Goal: Task Accomplishment & Management: Manage account settings

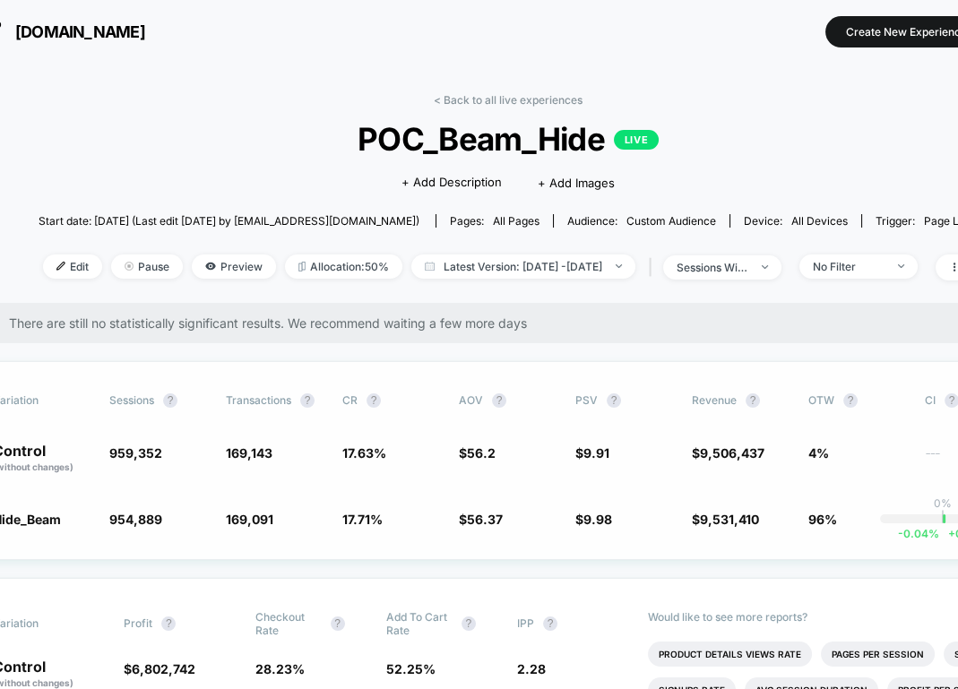
scroll to position [0, 58]
click at [583, 255] on span "Latest Version: [DATE] - [DATE]" at bounding box center [522, 267] width 224 height 24
select select "*"
select select "****"
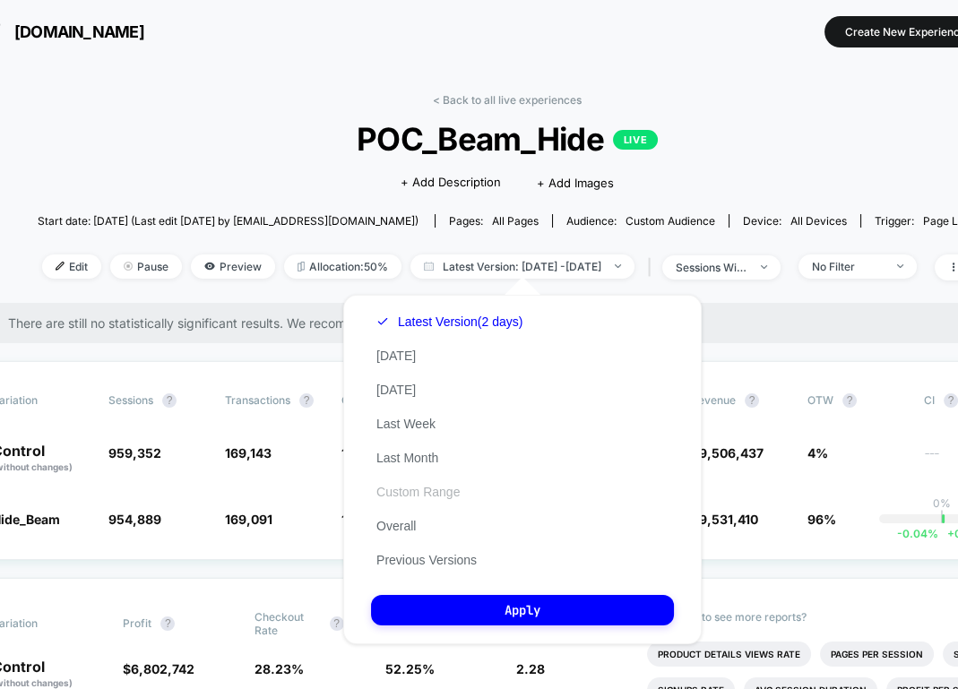
click at [428, 490] on button "Custom Range" at bounding box center [418, 492] width 94 height 16
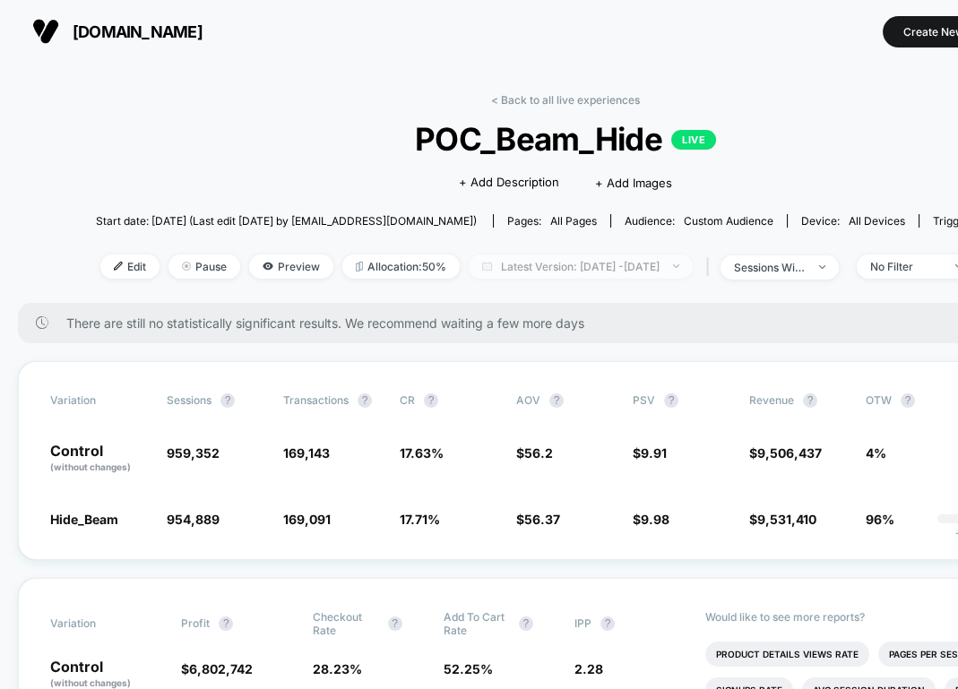
click at [511, 262] on span "Latest Version: [DATE] - [DATE]" at bounding box center [581, 267] width 224 height 24
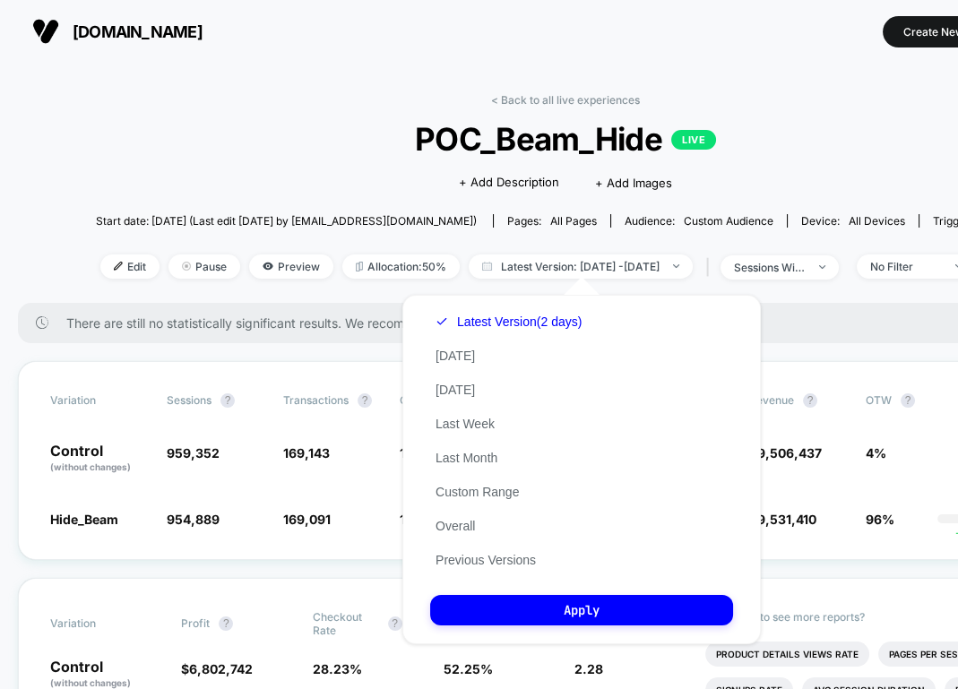
click at [461, 480] on div "Latest Version (2 days) [DATE] [DATE] Last Week Last Month Custom Range Overall…" at bounding box center [508, 441] width 157 height 272
click at [450, 495] on button "Custom Range" at bounding box center [477, 492] width 94 height 16
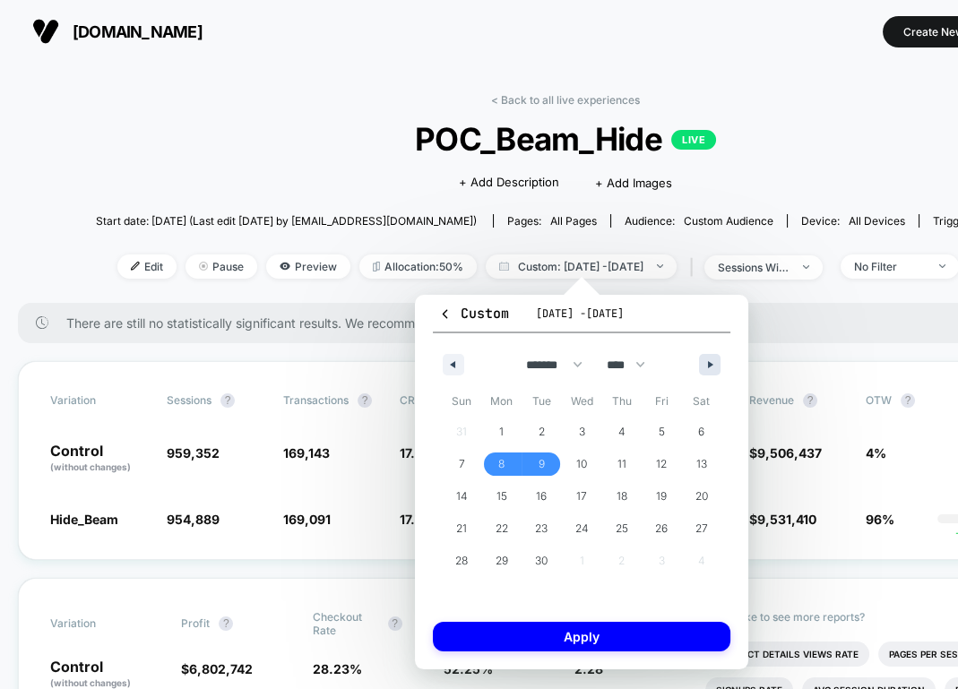
click at [703, 365] on button "button" at bounding box center [710, 365] width 22 height 22
select select "*"
click at [579, 497] on span "15" at bounding box center [581, 496] width 11 height 32
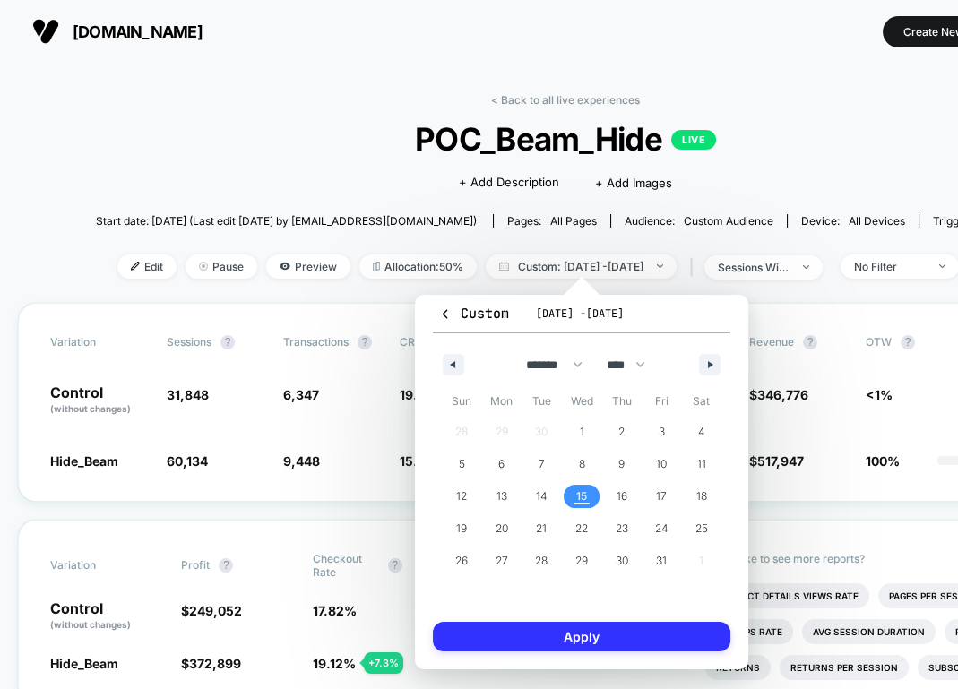
click at [533, 645] on button "Apply" at bounding box center [582, 637] width 298 height 30
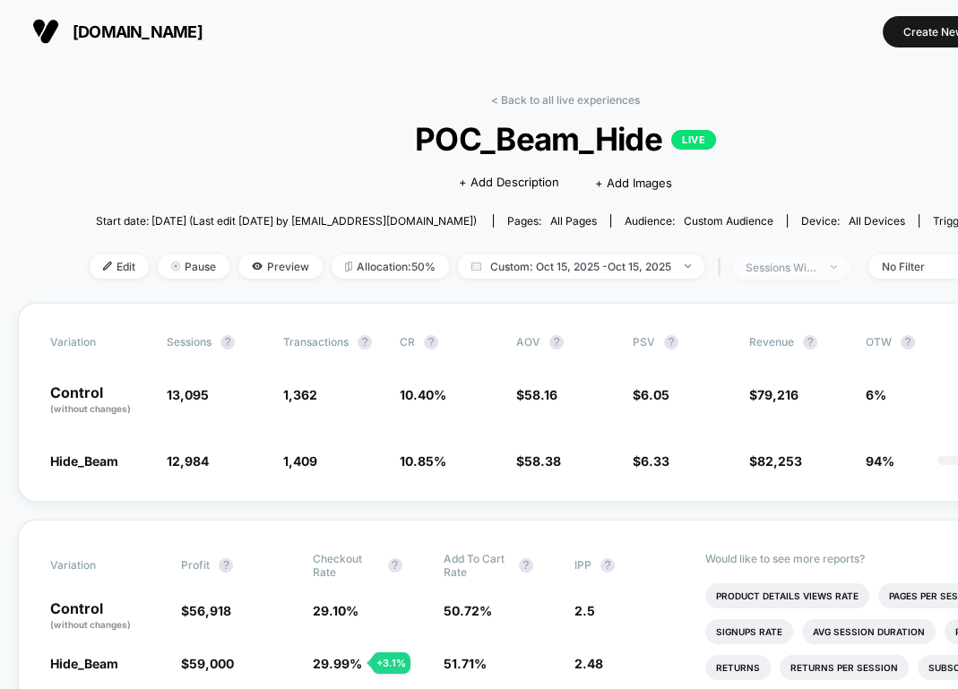
click at [822, 259] on span "sessions with impression" at bounding box center [791, 267] width 118 height 24
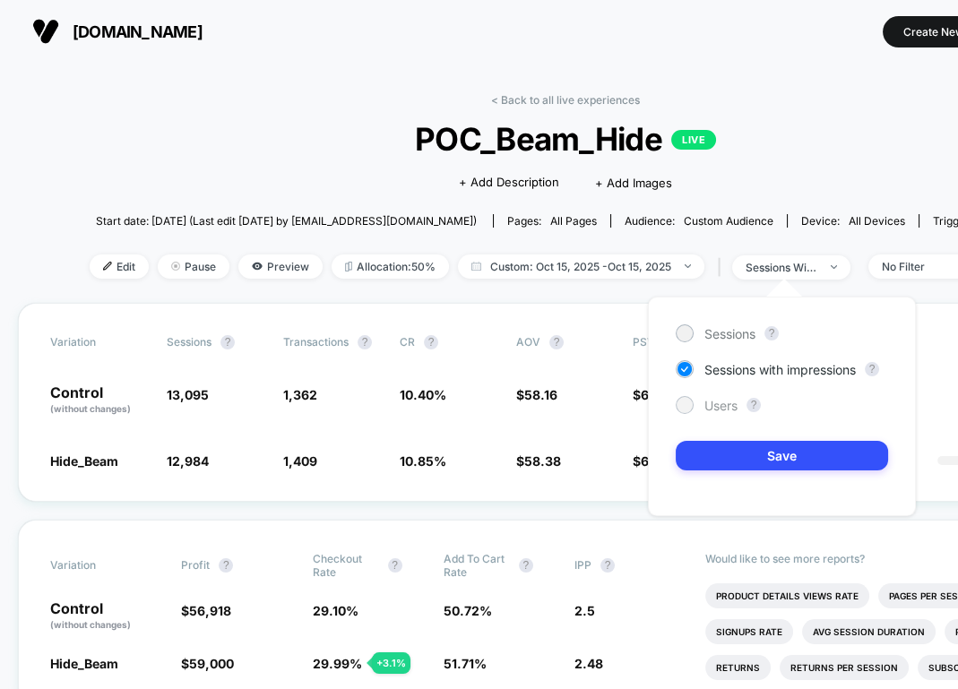
click at [712, 407] on span "Users" at bounding box center [720, 405] width 33 height 15
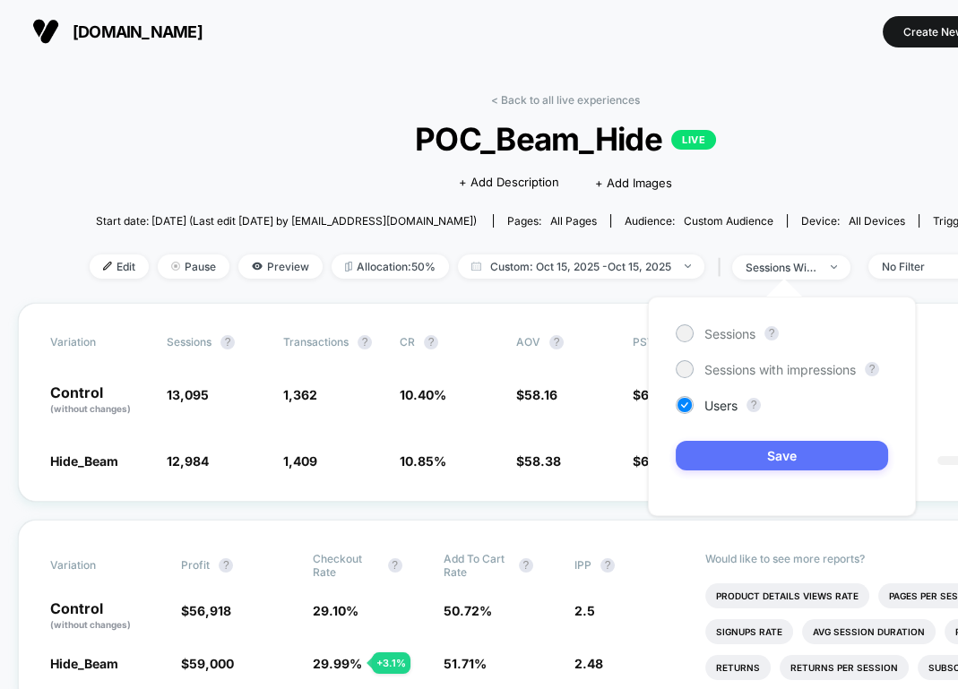
drag, startPoint x: 715, startPoint y: 481, endPoint x: 717, endPoint y: 466, distance: 15.3
click at [715, 481] on div "Sessions ? Sessions with impressions ? Users ? Save" at bounding box center [782, 407] width 268 height 220
click at [724, 447] on button "Save" at bounding box center [782, 456] width 212 height 30
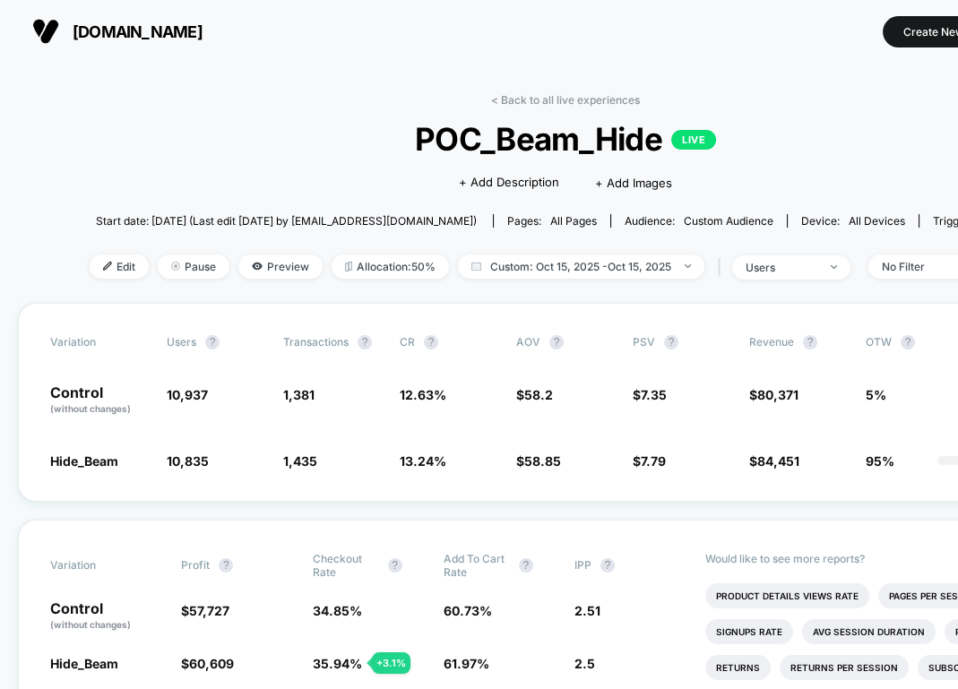
scroll to position [0, 172]
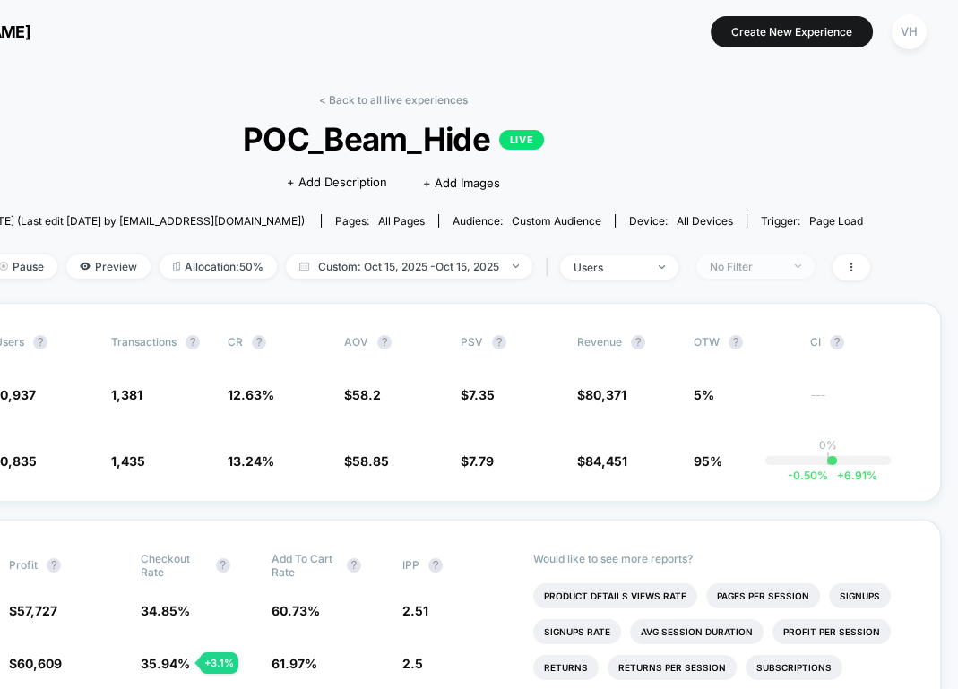
click at [778, 271] on div "No Filter" at bounding box center [746, 266] width 72 height 13
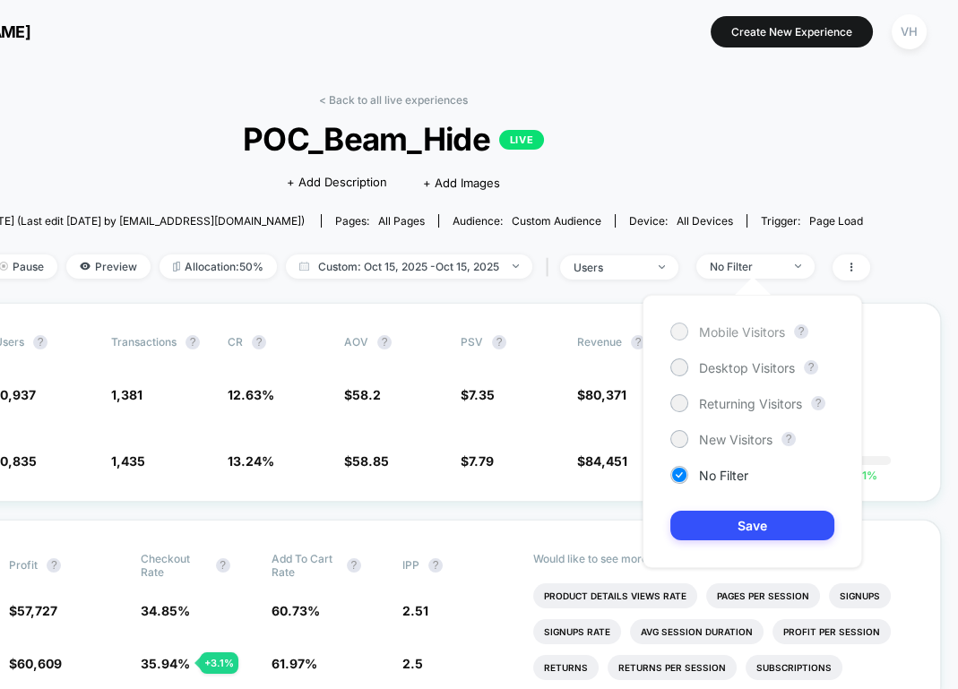
click at [733, 333] on span "Mobile Visitors" at bounding box center [742, 331] width 86 height 15
click at [727, 514] on button "Save" at bounding box center [752, 526] width 164 height 30
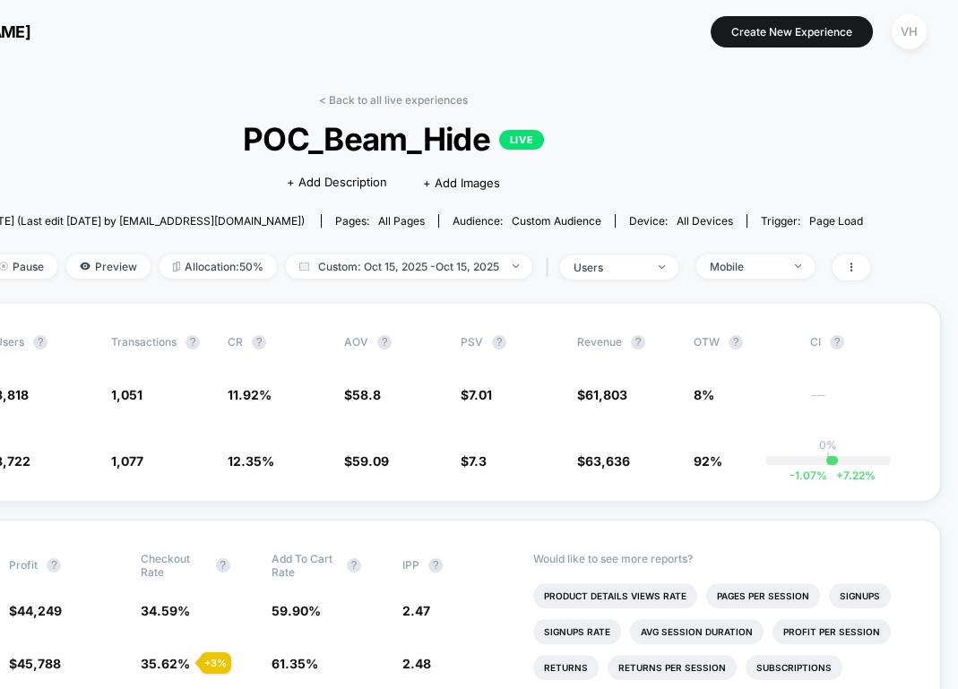
click at [758, 278] on div "Edit Pause Preview Allocation: 50% Custom: [DATE] - [DATE] | users Mobile" at bounding box center [394, 268] width 953 height 26
click at [757, 265] on div "Mobile" at bounding box center [746, 266] width 72 height 13
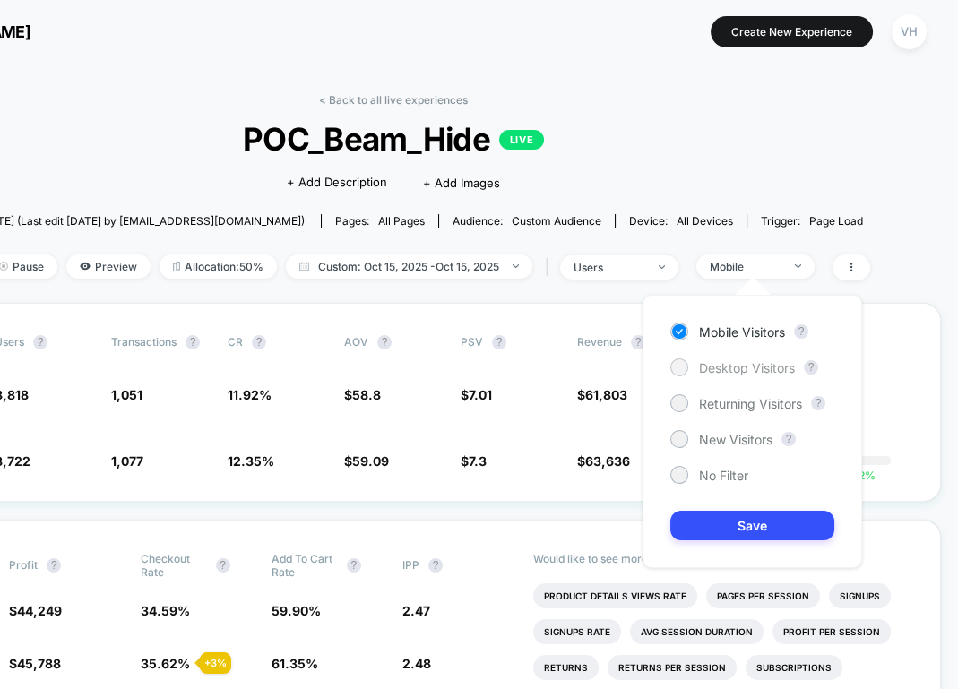
click at [716, 368] on span "Desktop Visitors" at bounding box center [747, 367] width 96 height 15
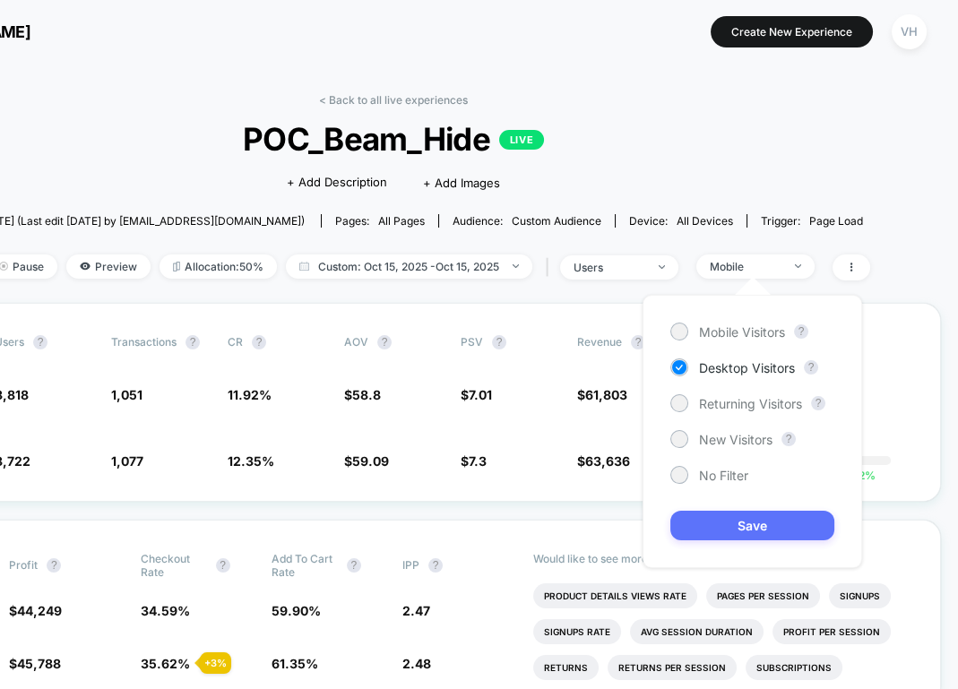
click at [715, 527] on button "Save" at bounding box center [752, 526] width 164 height 30
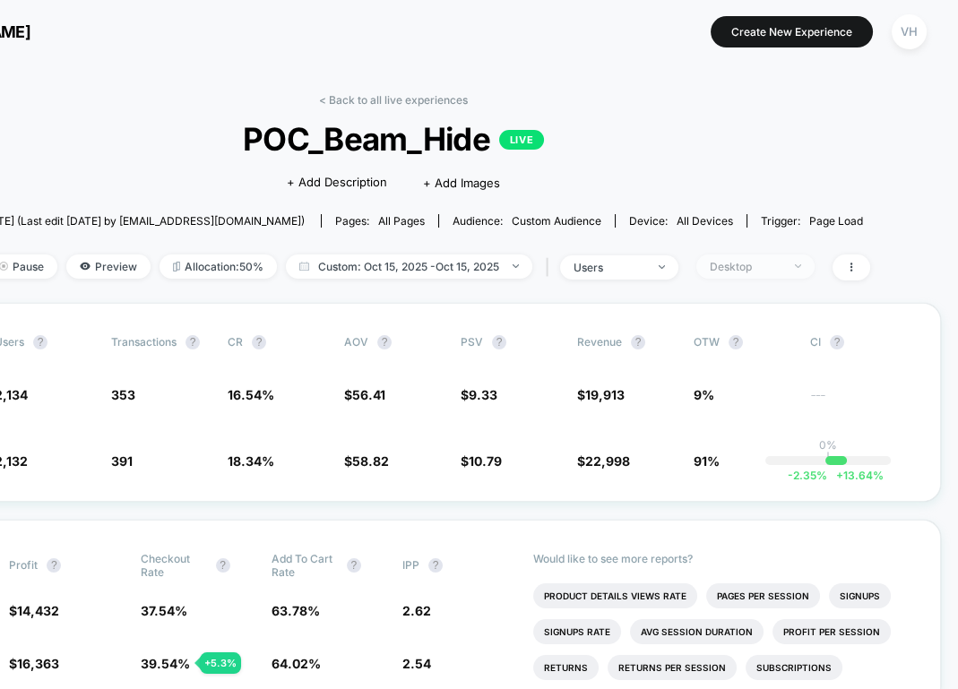
click at [744, 264] on div "Desktop" at bounding box center [746, 266] width 72 height 13
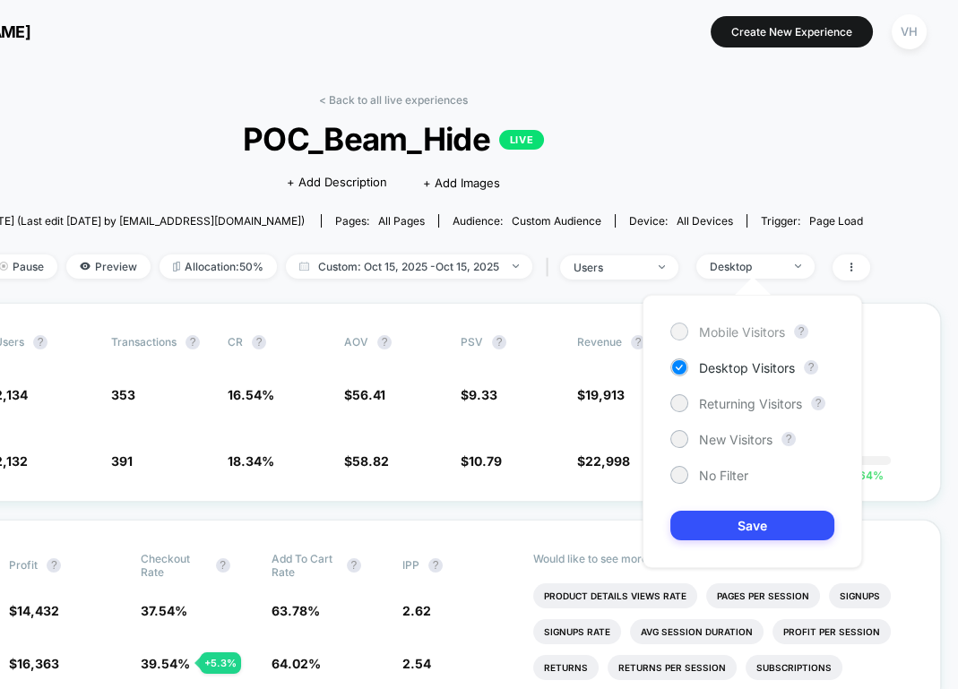
click at [723, 324] on span "Mobile Visitors" at bounding box center [742, 331] width 86 height 15
click at [712, 536] on button "Save" at bounding box center [752, 526] width 164 height 30
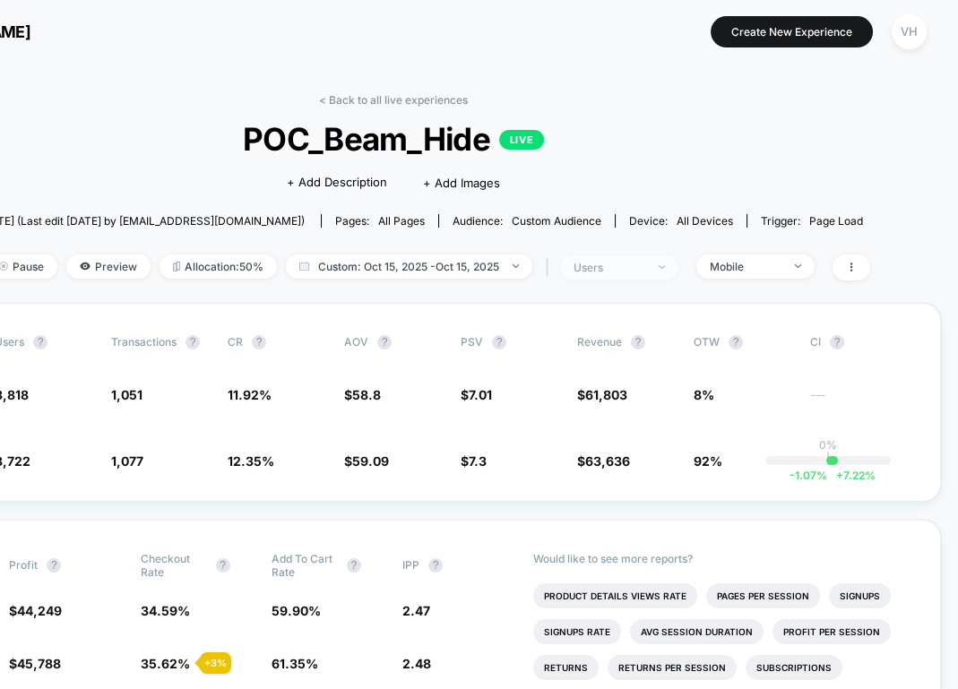
click at [609, 256] on span "users" at bounding box center [619, 267] width 118 height 24
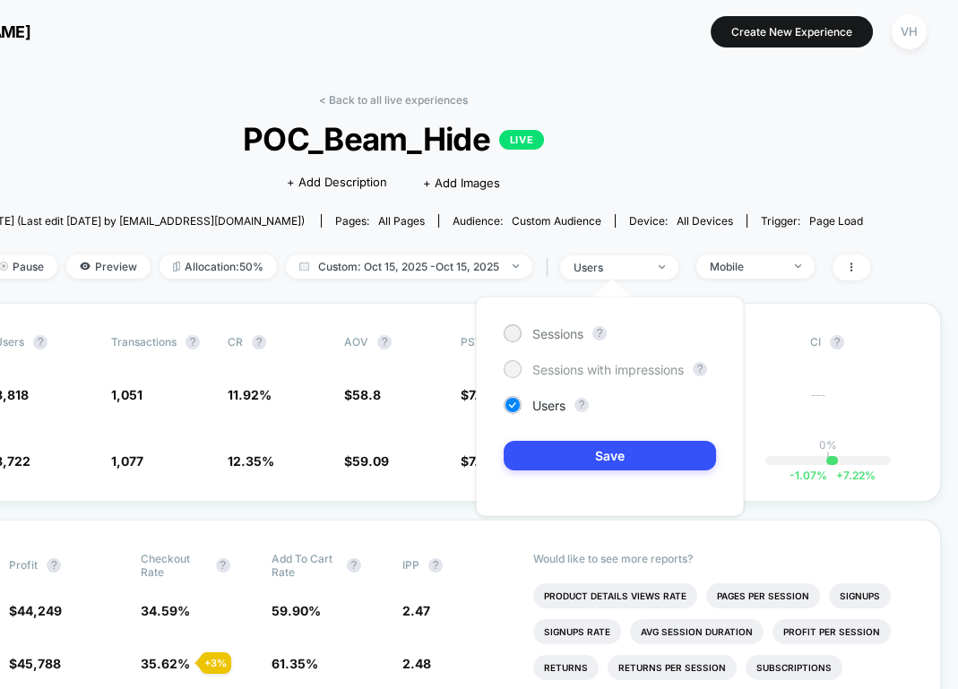
click at [569, 369] on span "Sessions with impressions" at bounding box center [607, 369] width 151 height 15
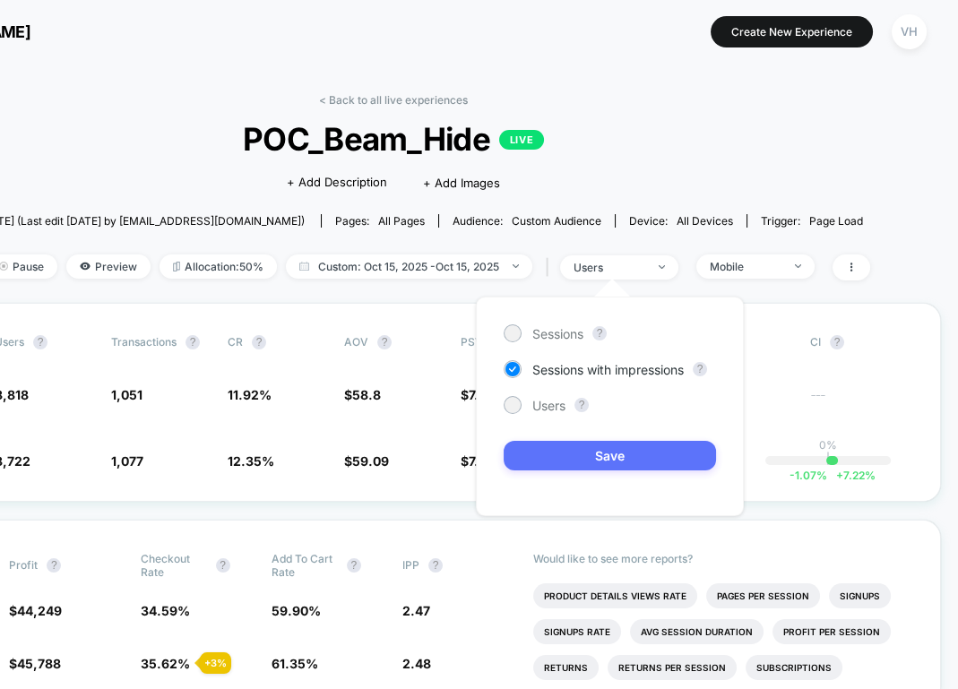
click at [514, 449] on button "Save" at bounding box center [610, 456] width 212 height 30
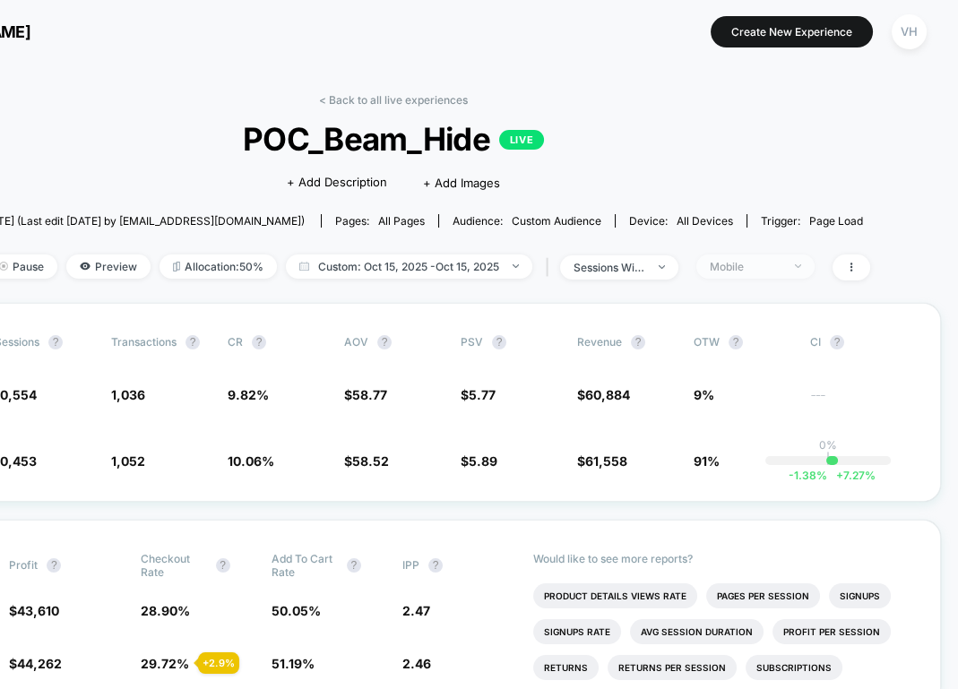
click at [804, 263] on span "Mobile" at bounding box center [755, 267] width 118 height 24
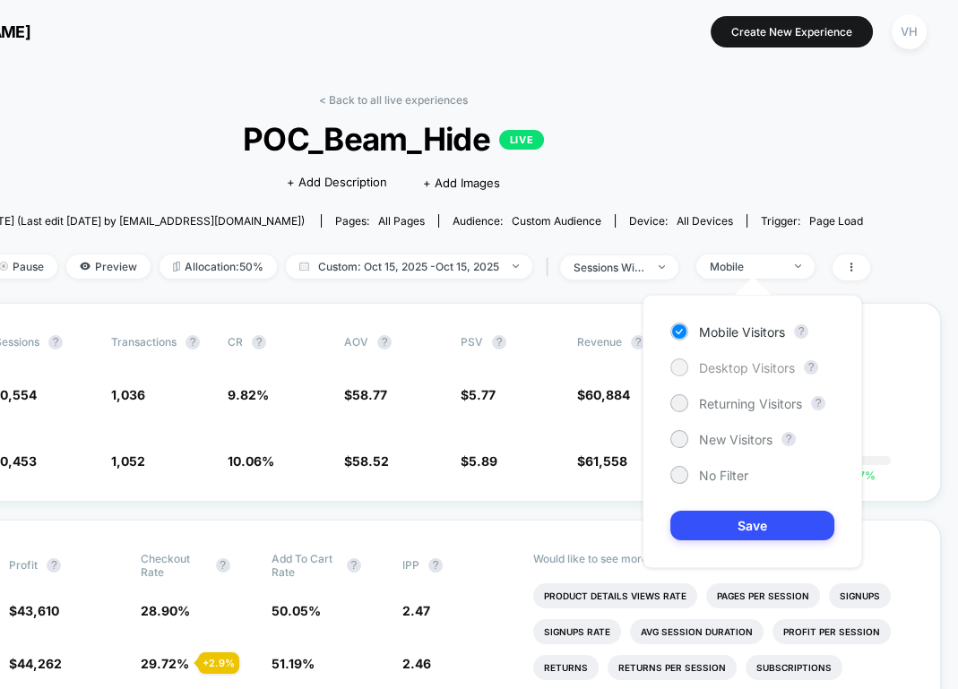
click at [721, 361] on span "Desktop Visitors" at bounding box center [747, 367] width 96 height 15
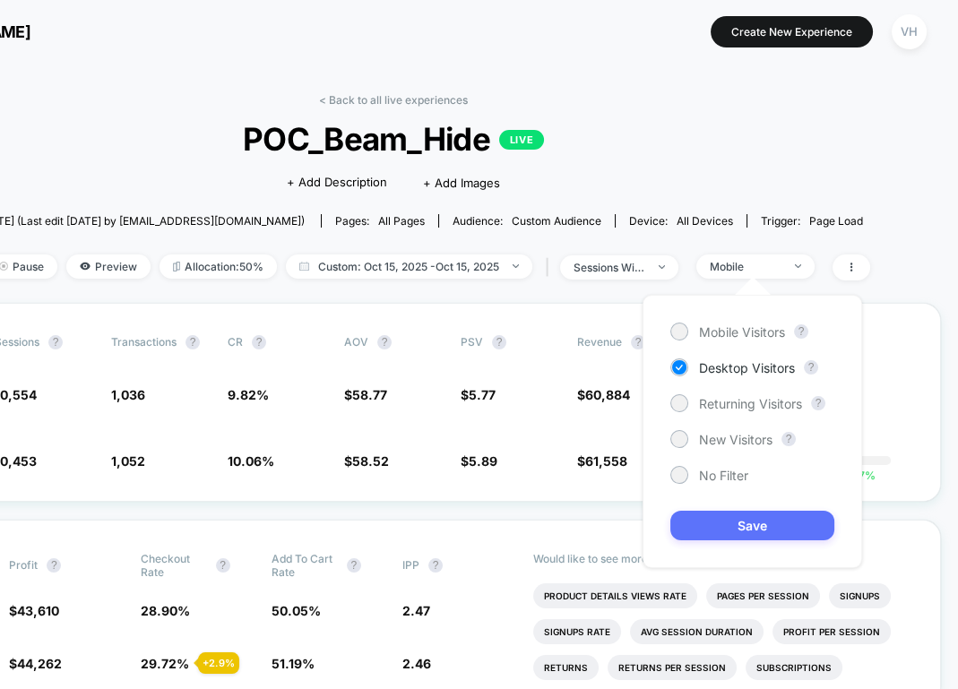
click at [725, 524] on button "Save" at bounding box center [752, 526] width 164 height 30
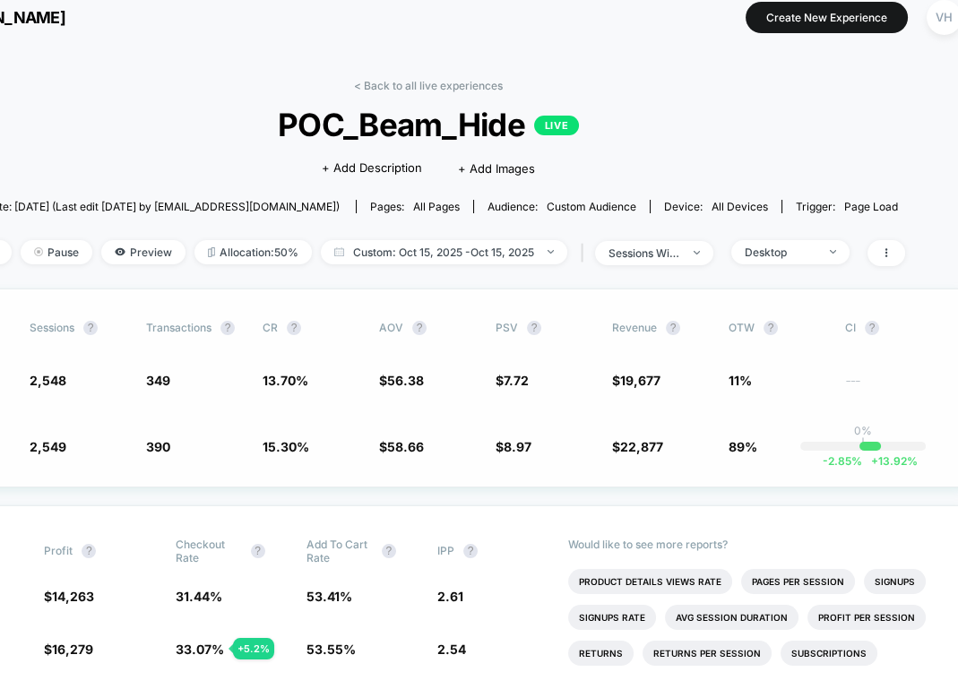
scroll to position [14, 93]
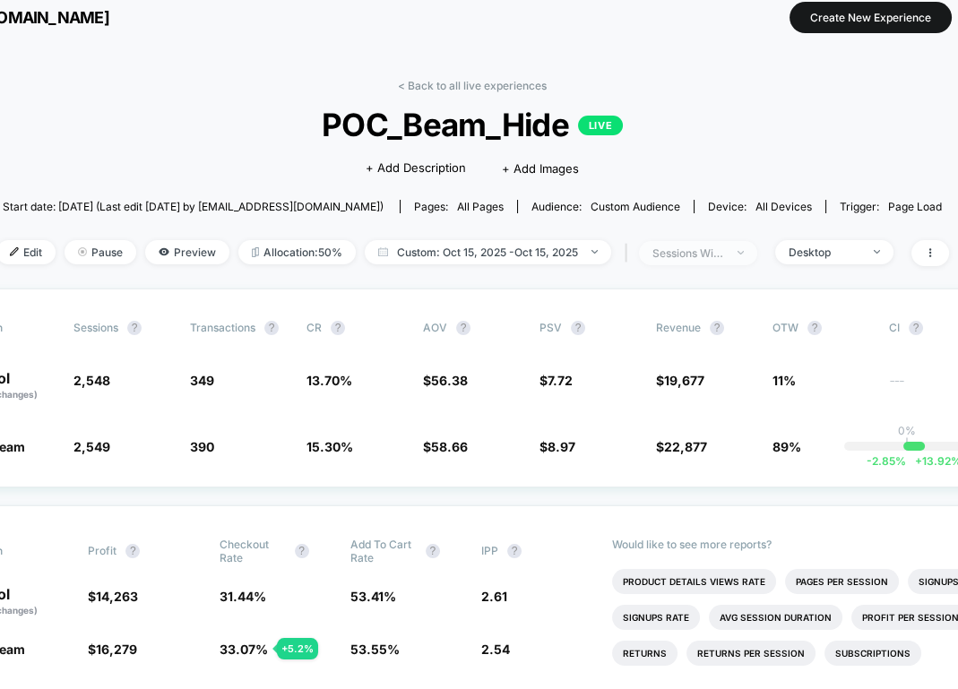
click at [698, 252] on div "sessions with impression" at bounding box center [688, 252] width 72 height 13
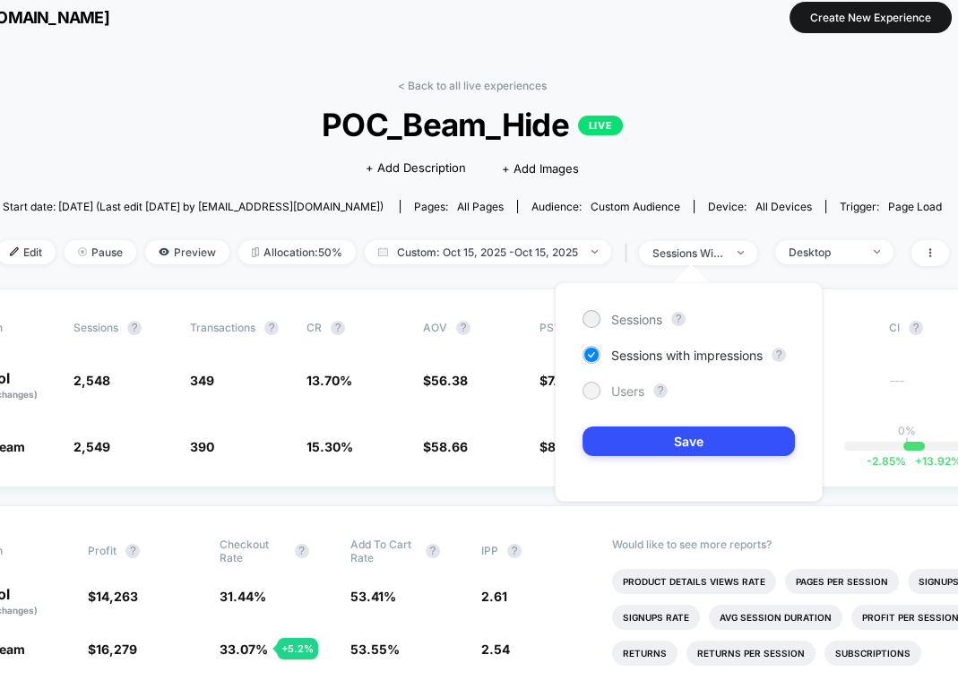
click at [619, 393] on span "Users" at bounding box center [627, 391] width 33 height 15
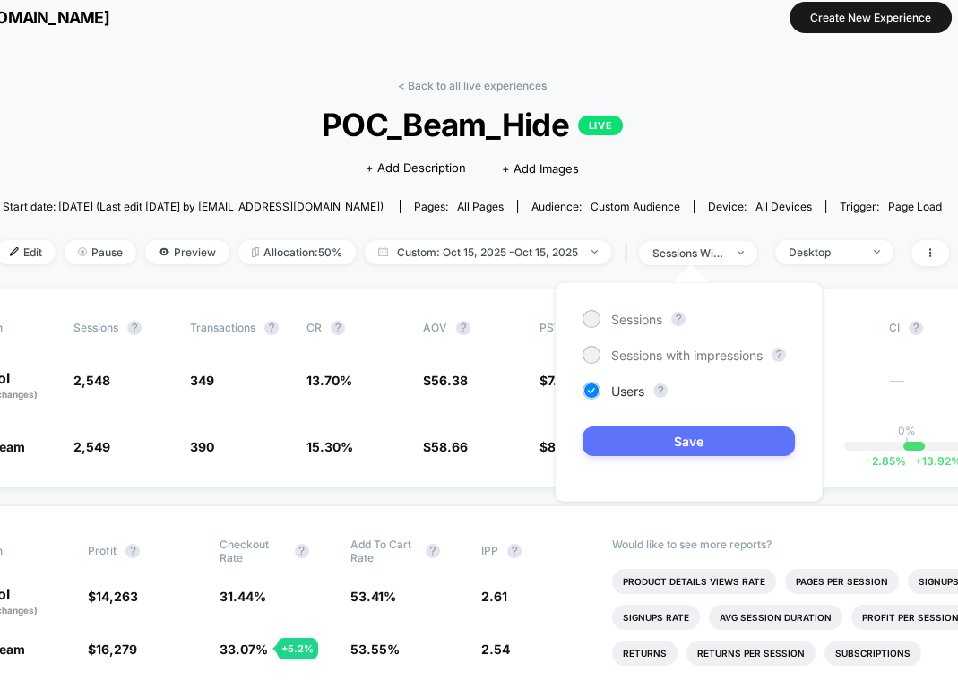
click at [631, 448] on button "Save" at bounding box center [689, 442] width 212 height 30
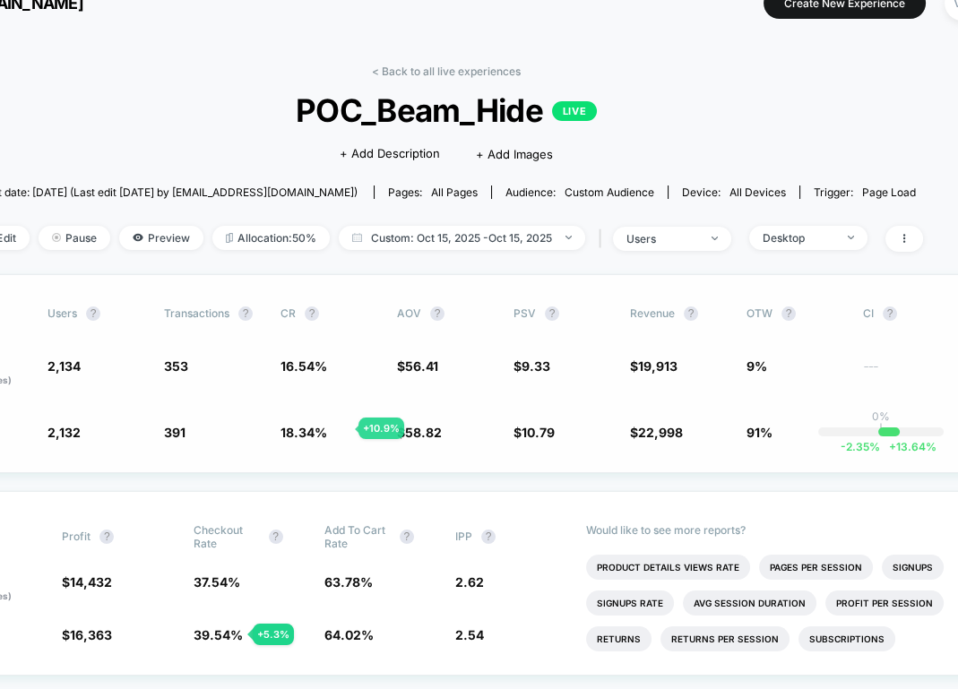
scroll to position [29, 121]
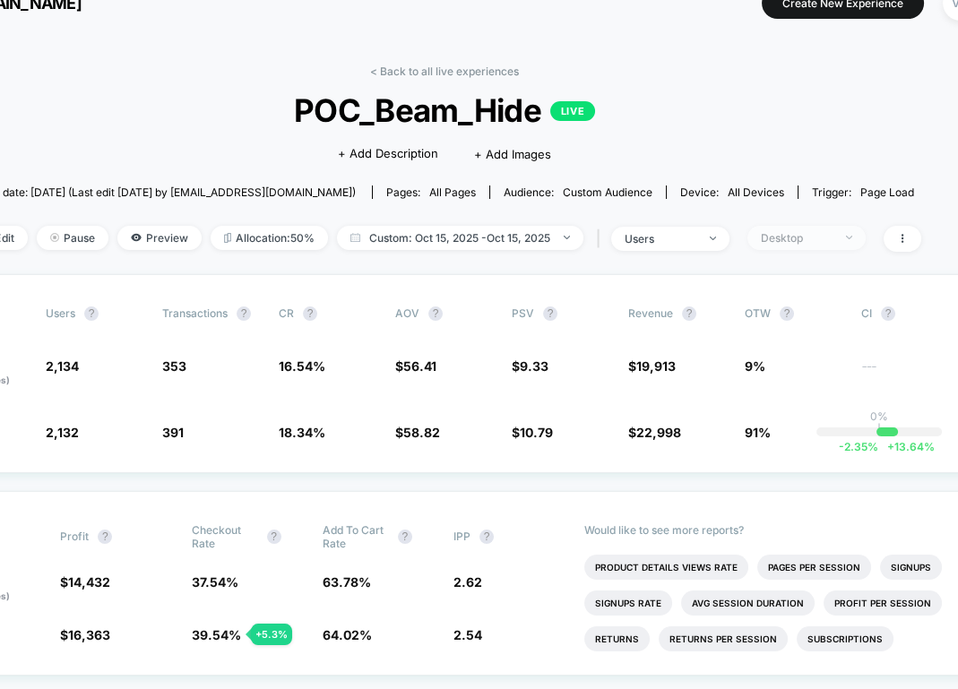
click at [770, 244] on span "Desktop" at bounding box center [806, 238] width 118 height 24
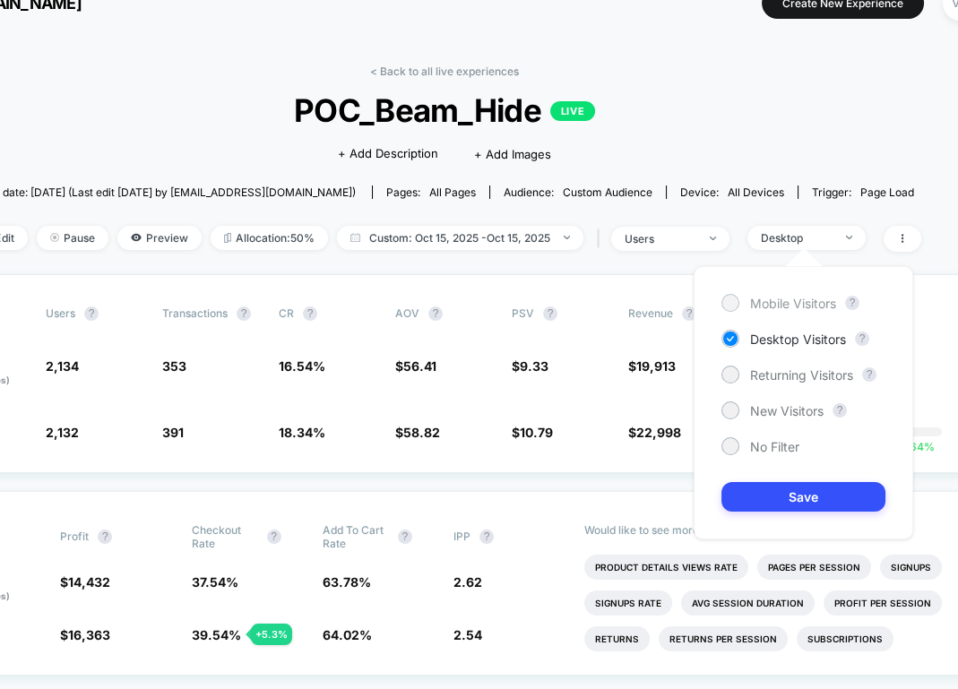
click at [752, 305] on span "Mobile Visitors" at bounding box center [793, 303] width 86 height 15
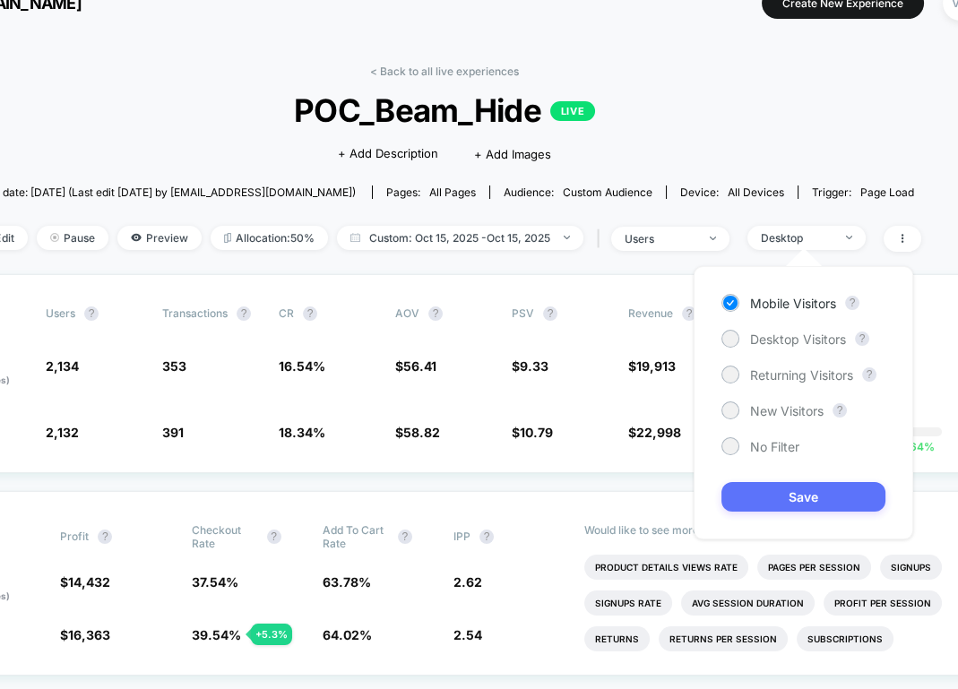
click at [771, 498] on button "Save" at bounding box center [803, 497] width 164 height 30
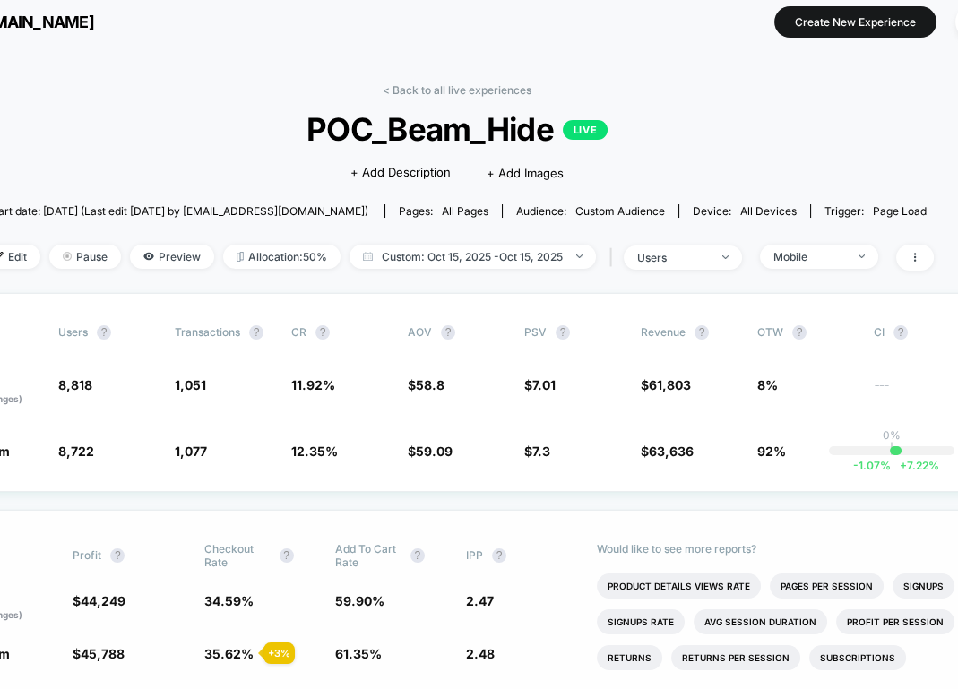
scroll to position [0, 108]
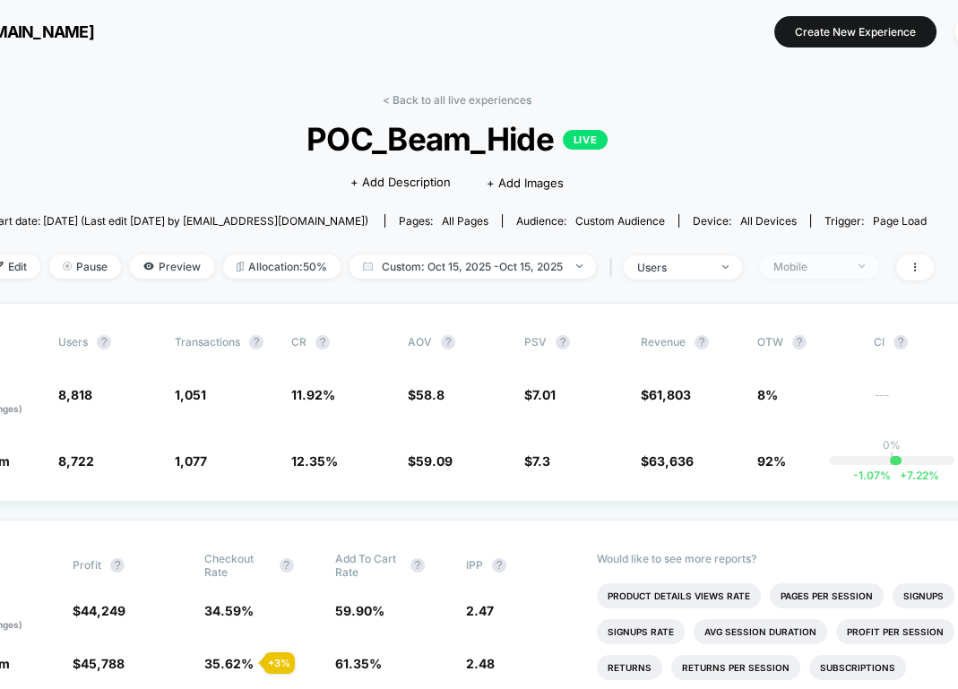
click at [816, 273] on span "Mobile" at bounding box center [819, 267] width 118 height 24
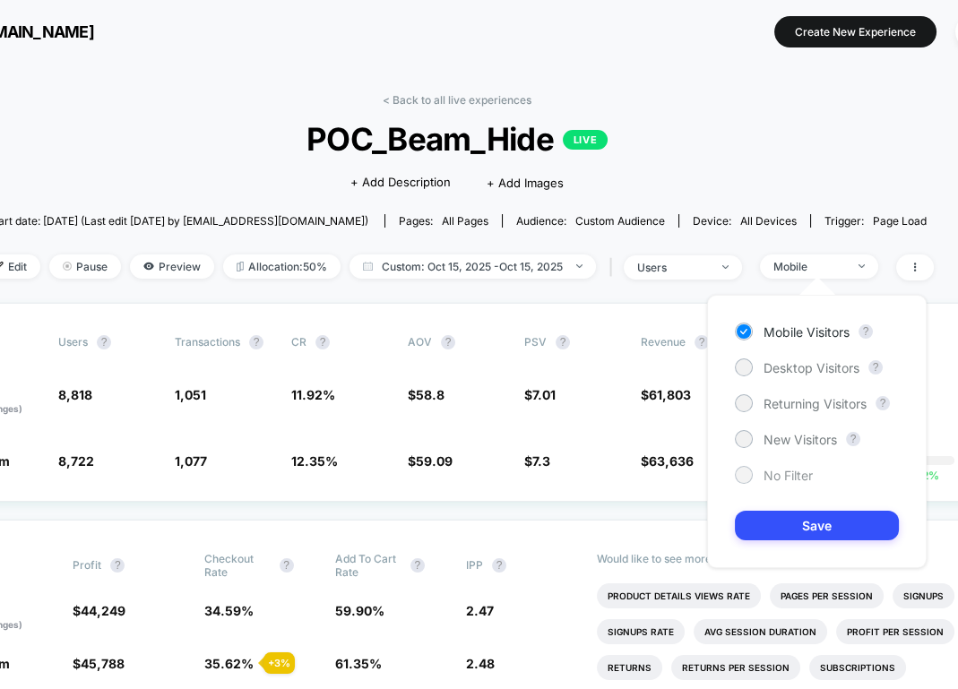
click at [774, 480] on span "No Filter" at bounding box center [788, 475] width 49 height 15
click at [774, 534] on button "Save" at bounding box center [817, 526] width 164 height 30
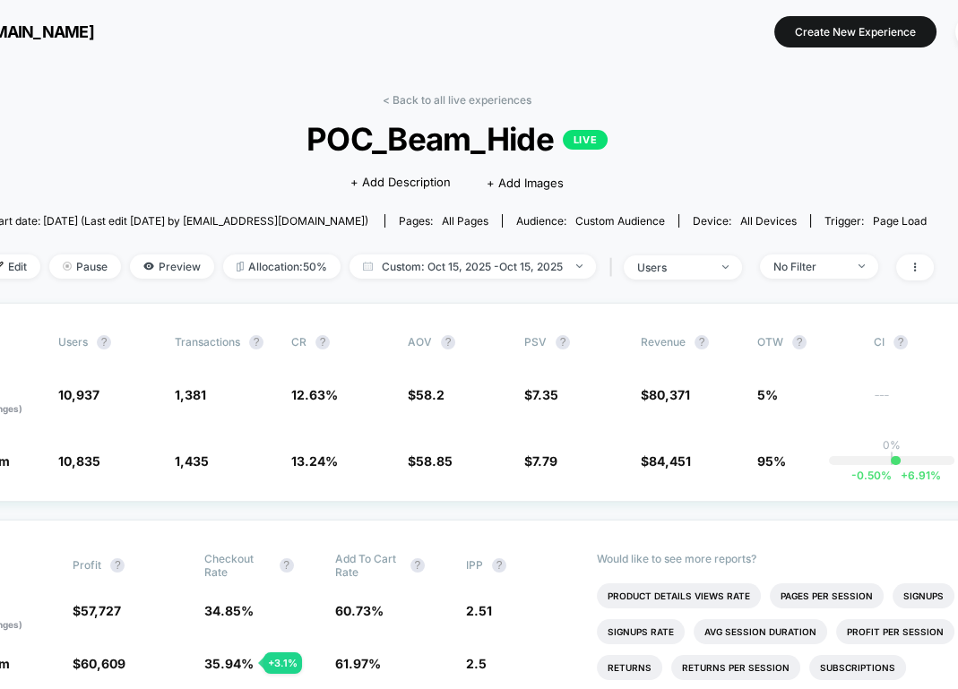
click at [696, 279] on div "< Back to all live experiences POC_Beam_Hide LIVE Click to edit experience deta…" at bounding box center [457, 198] width 953 height 210
click at [679, 263] on div "users" at bounding box center [673, 267] width 72 height 13
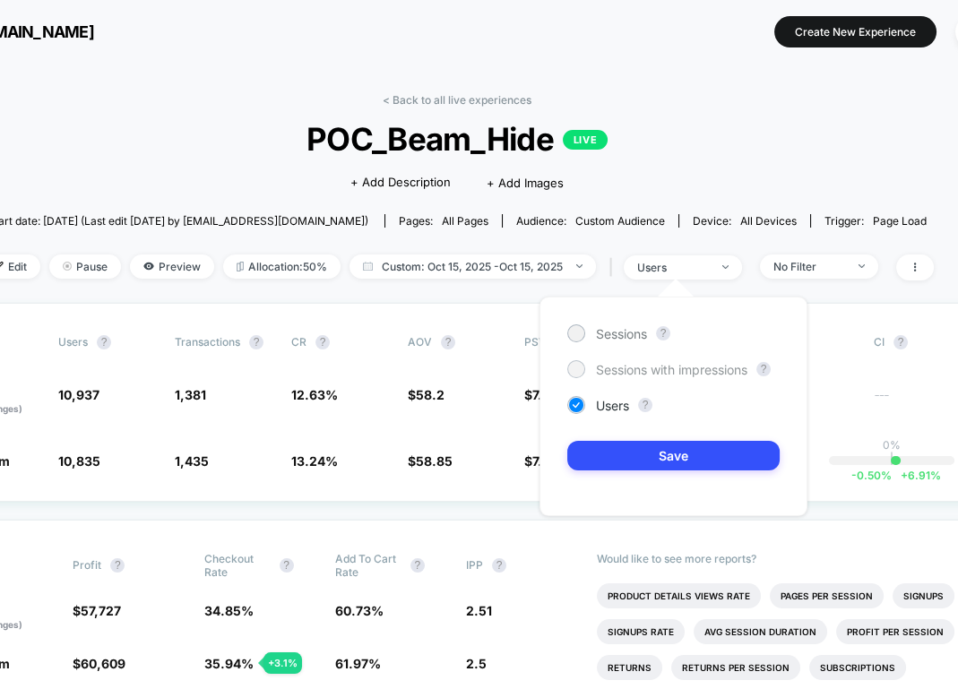
click at [621, 362] on span "Sessions with impressions" at bounding box center [671, 369] width 151 height 15
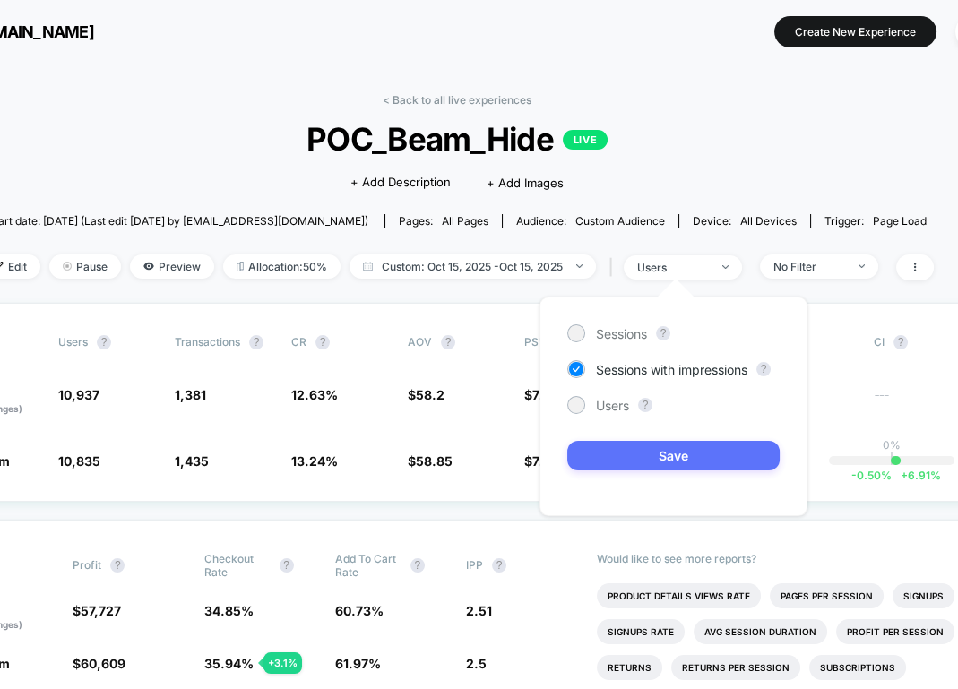
click at [625, 446] on button "Save" at bounding box center [673, 456] width 212 height 30
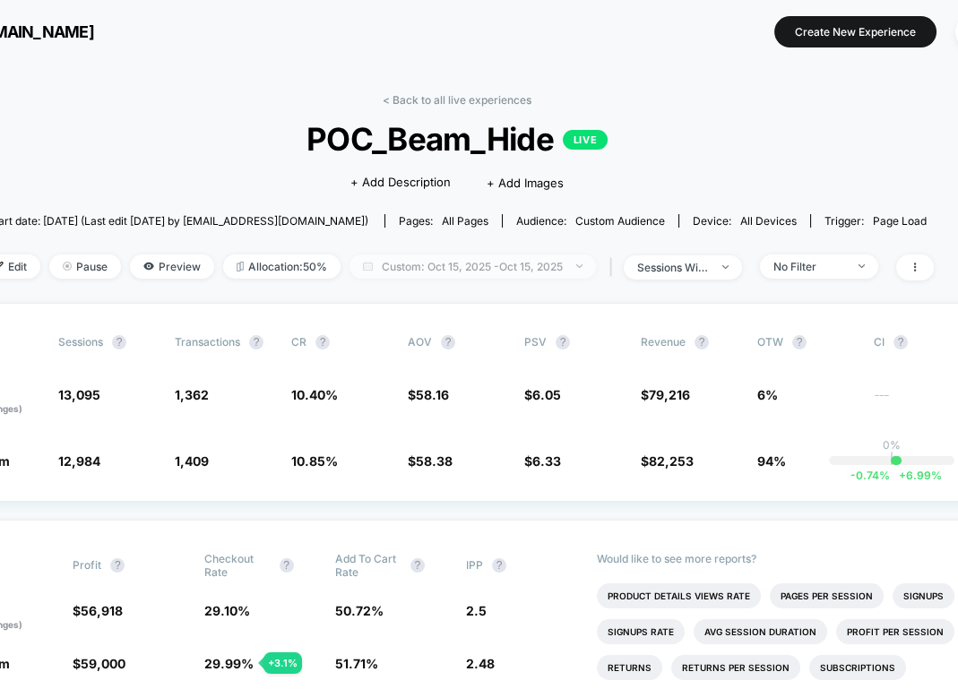
click at [500, 258] on span "Custom: [DATE] - [DATE]" at bounding box center [473, 267] width 246 height 24
select select "*"
select select "****"
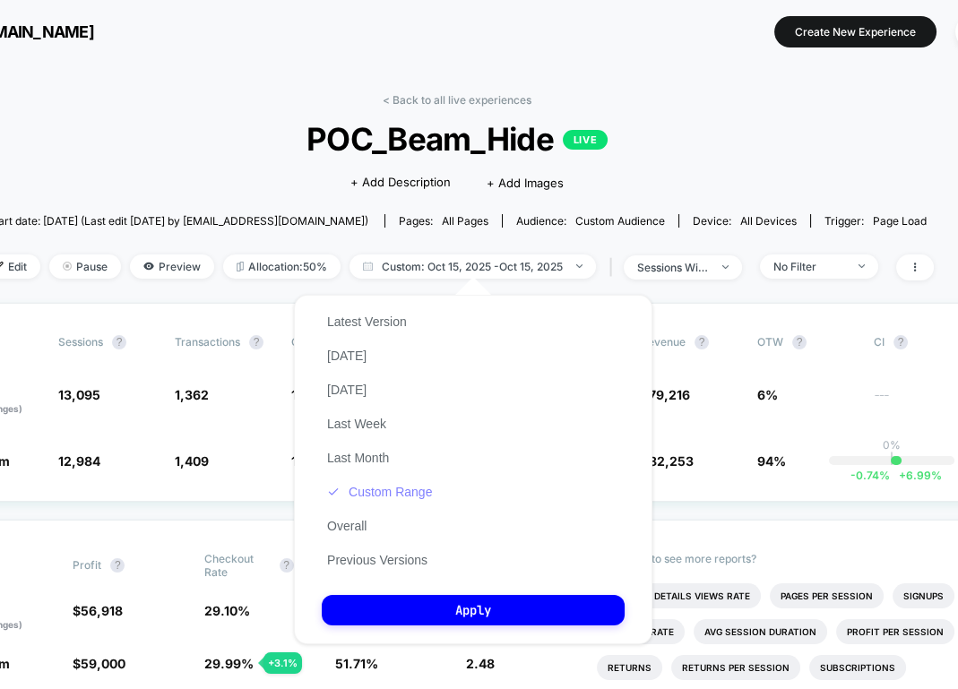
click at [415, 497] on button "Custom Range" at bounding box center [380, 492] width 116 height 16
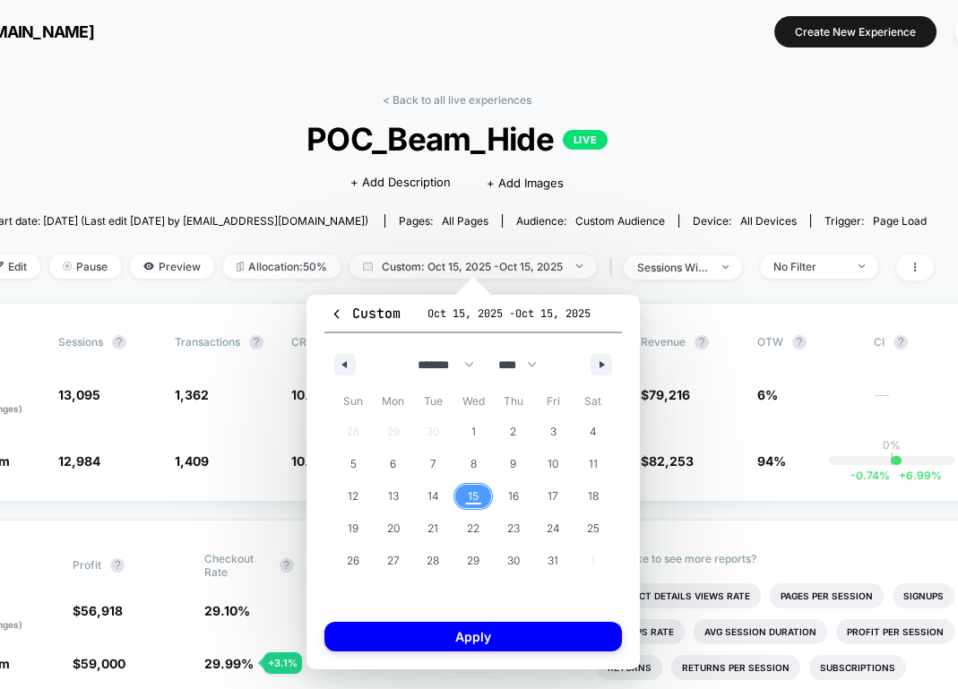
click at [467, 499] on span "15" at bounding box center [473, 496] width 40 height 23
click at [432, 495] on span "14" at bounding box center [433, 496] width 12 height 32
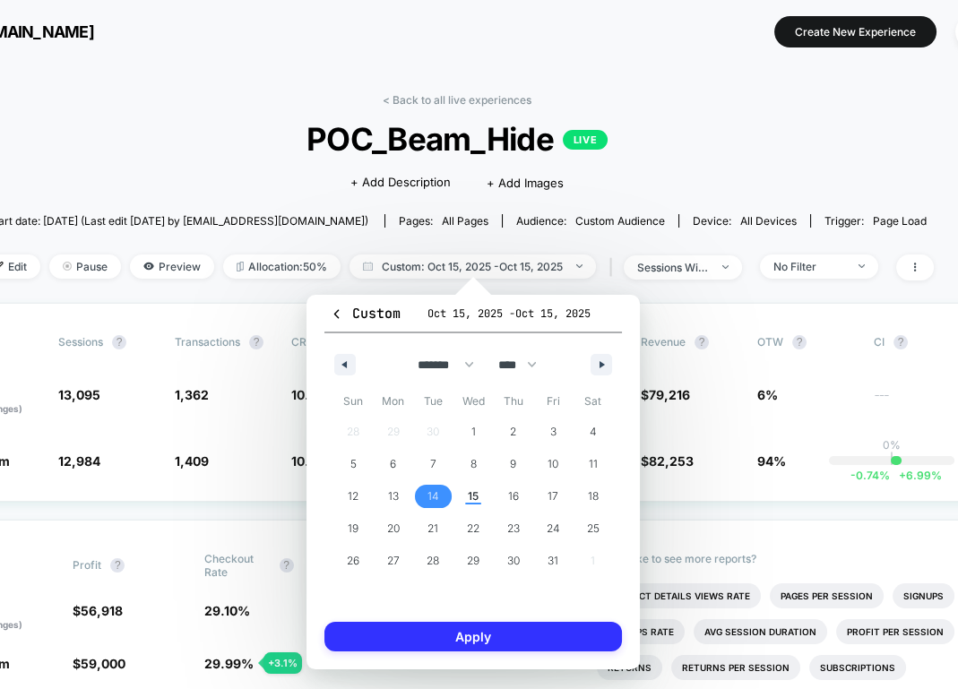
click at [436, 633] on button "Apply" at bounding box center [473, 637] width 298 height 30
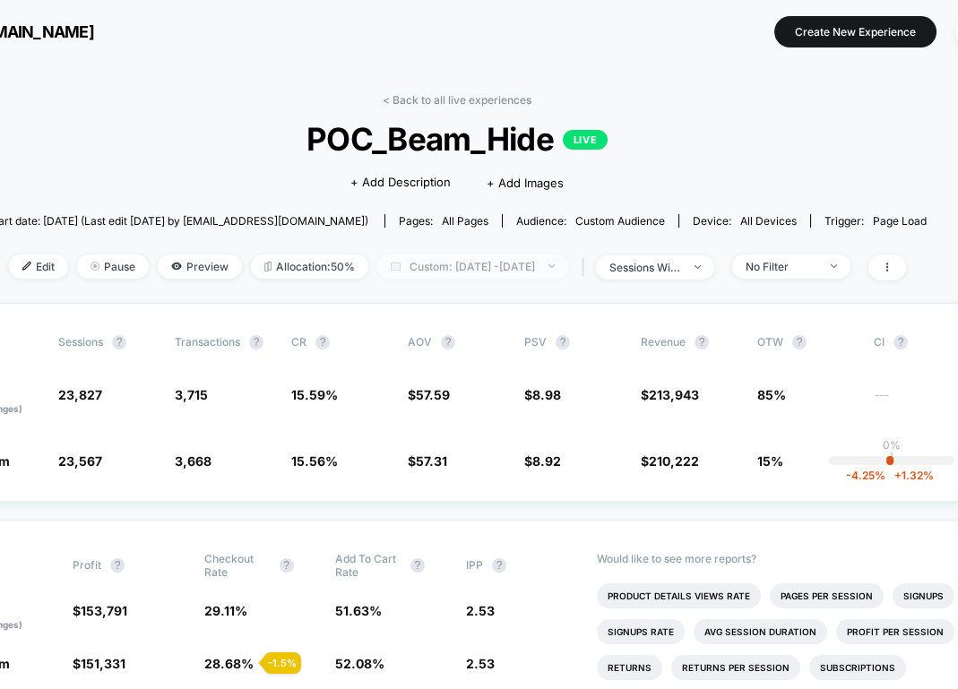
click at [445, 255] on span "Custom: [DATE] - [DATE]" at bounding box center [472, 267] width 191 height 24
select select "*"
select select "****"
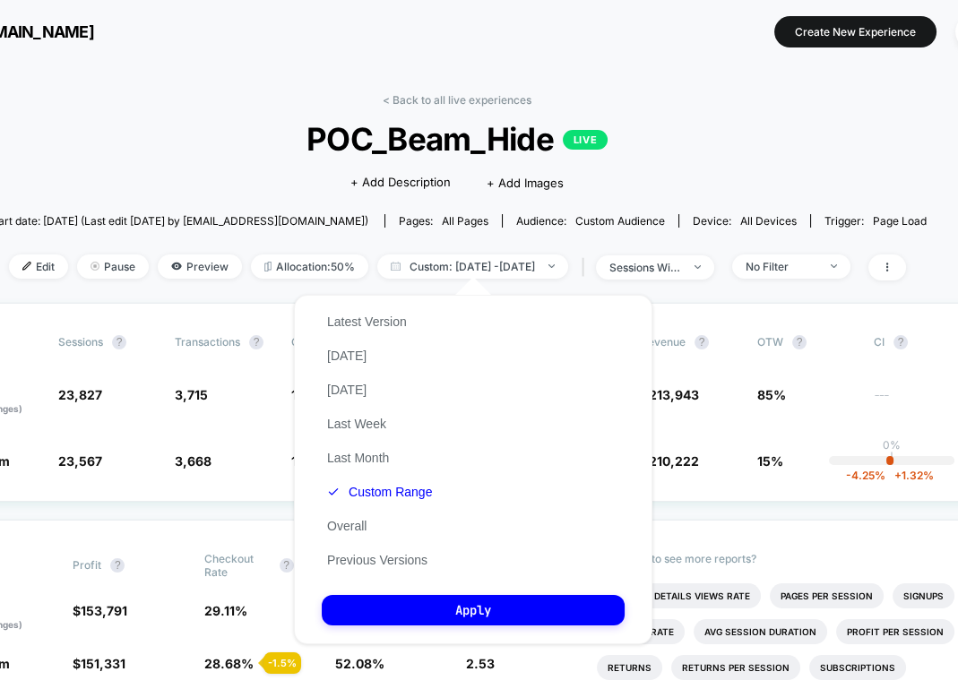
click at [393, 491] on button "Custom Range" at bounding box center [380, 492] width 116 height 16
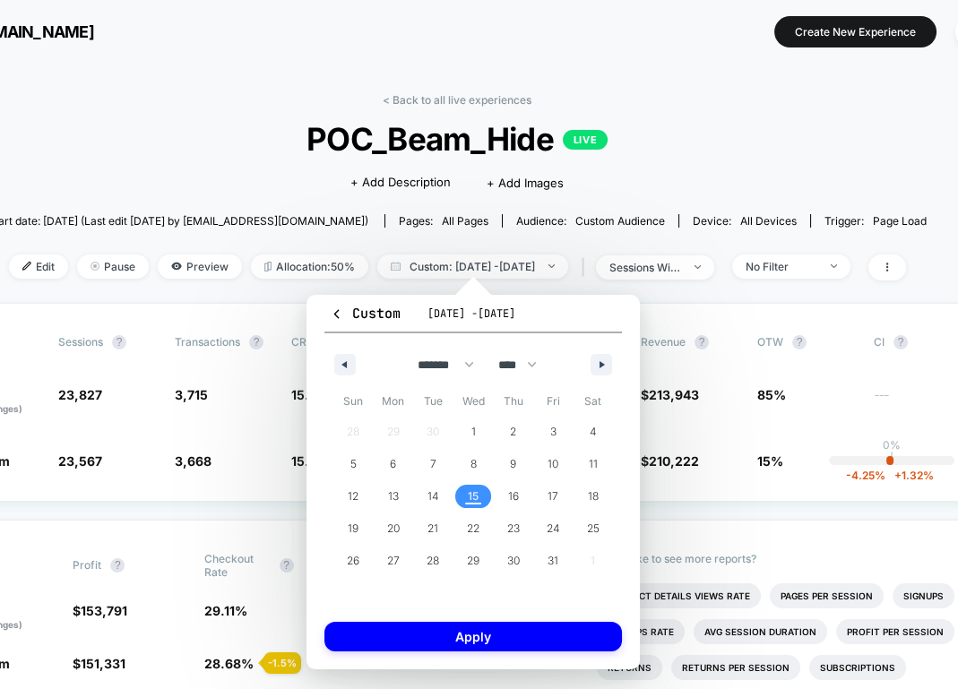
click at [474, 503] on span "15" at bounding box center [473, 496] width 11 height 32
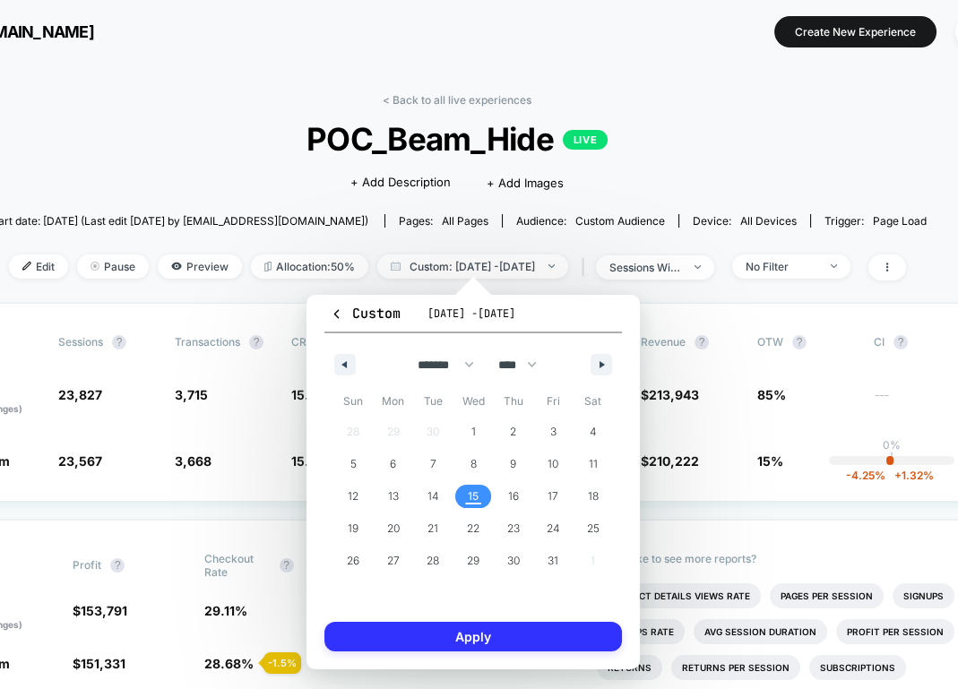
click at [470, 626] on button "Apply" at bounding box center [473, 637] width 298 height 30
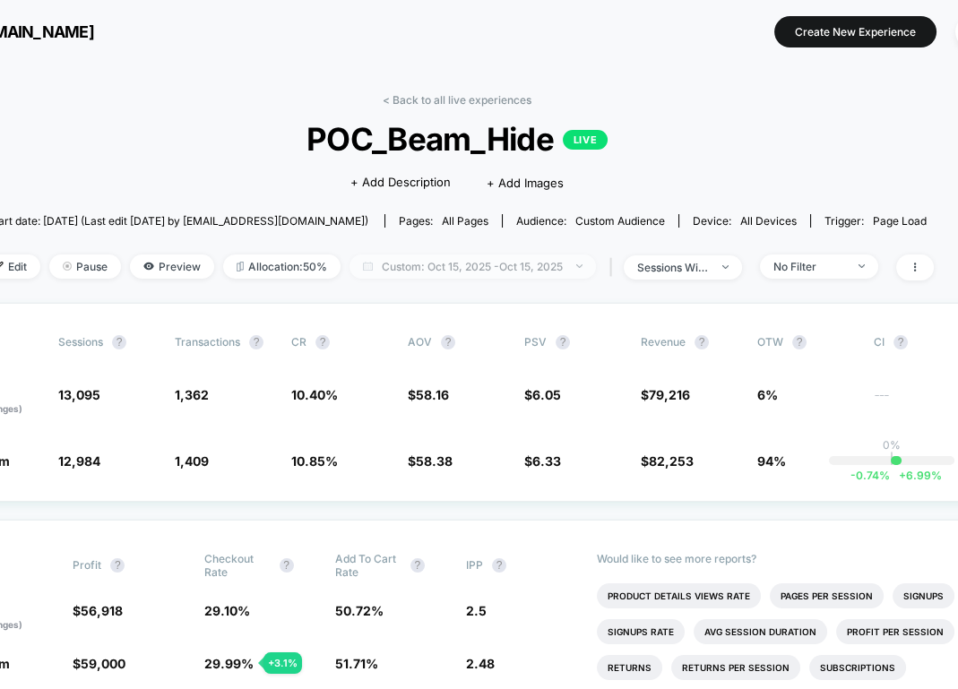
click at [540, 256] on span "Custom: [DATE] - [DATE]" at bounding box center [473, 267] width 246 height 24
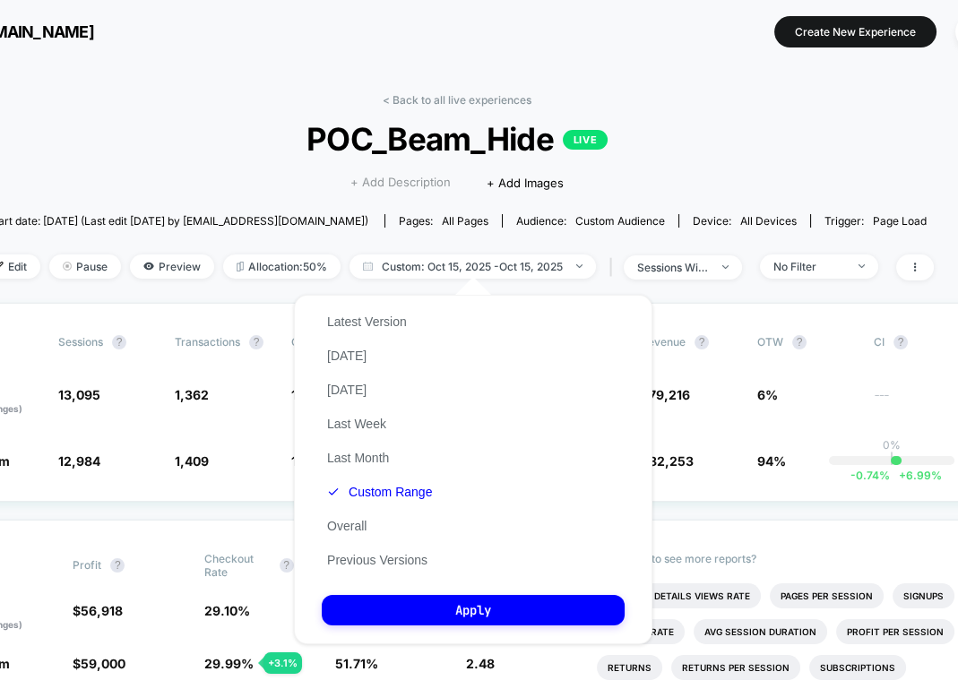
click at [369, 182] on span "+ Add Description" at bounding box center [400, 183] width 100 height 18
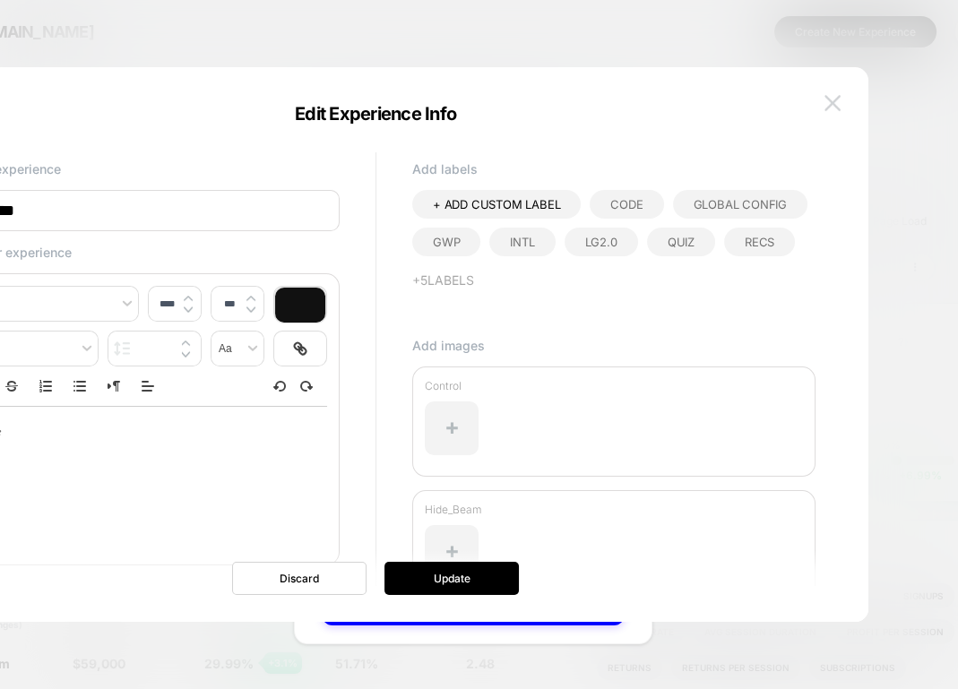
click at [833, 102] on img at bounding box center [833, 102] width 16 height 15
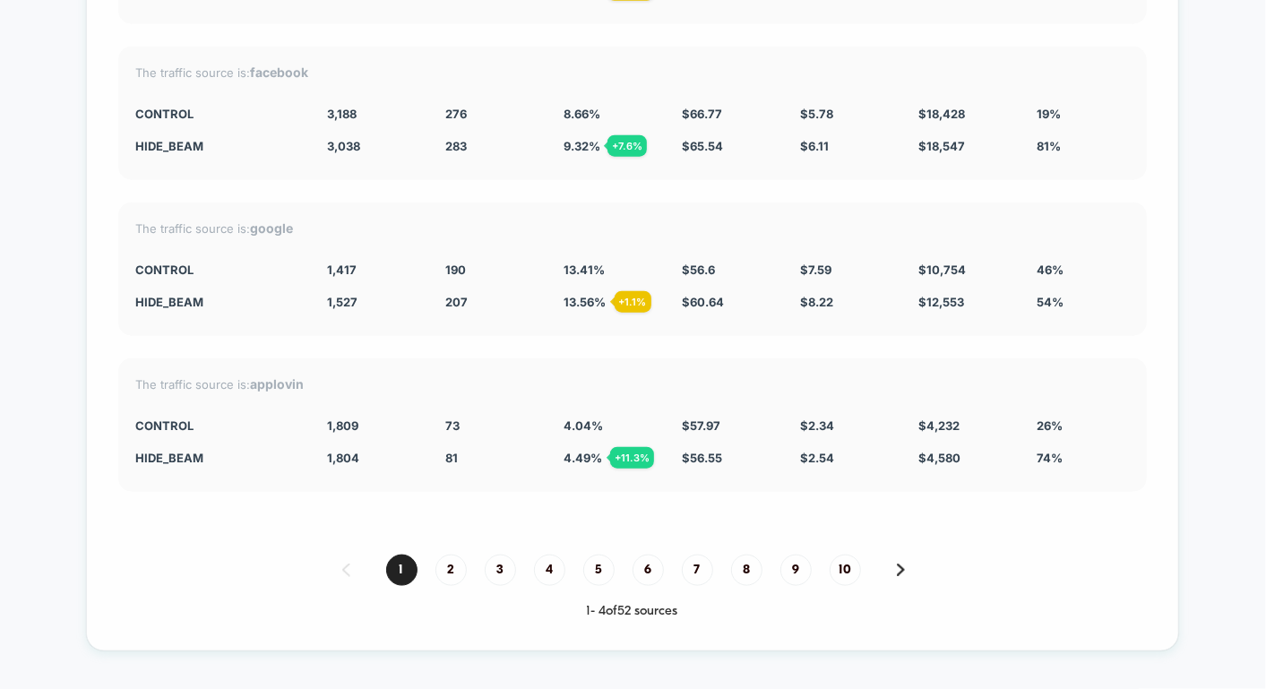
scroll to position [4757, 0]
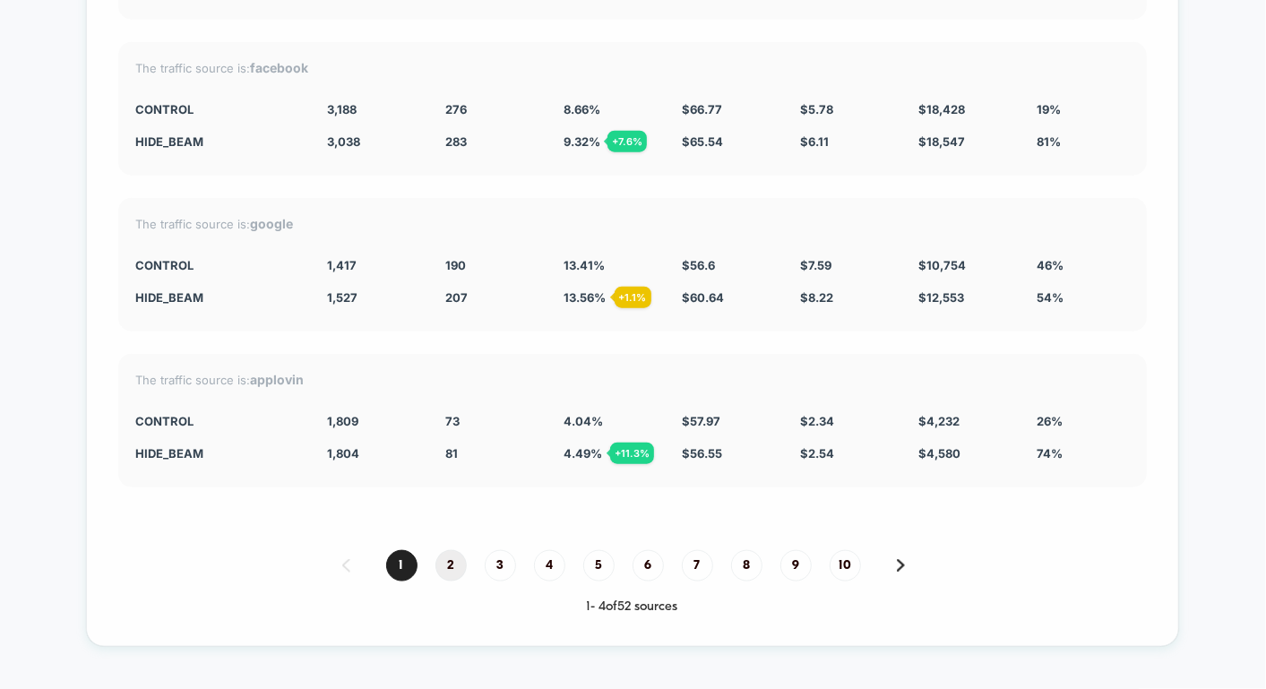
click at [443, 550] on span "2" at bounding box center [451, 565] width 31 height 31
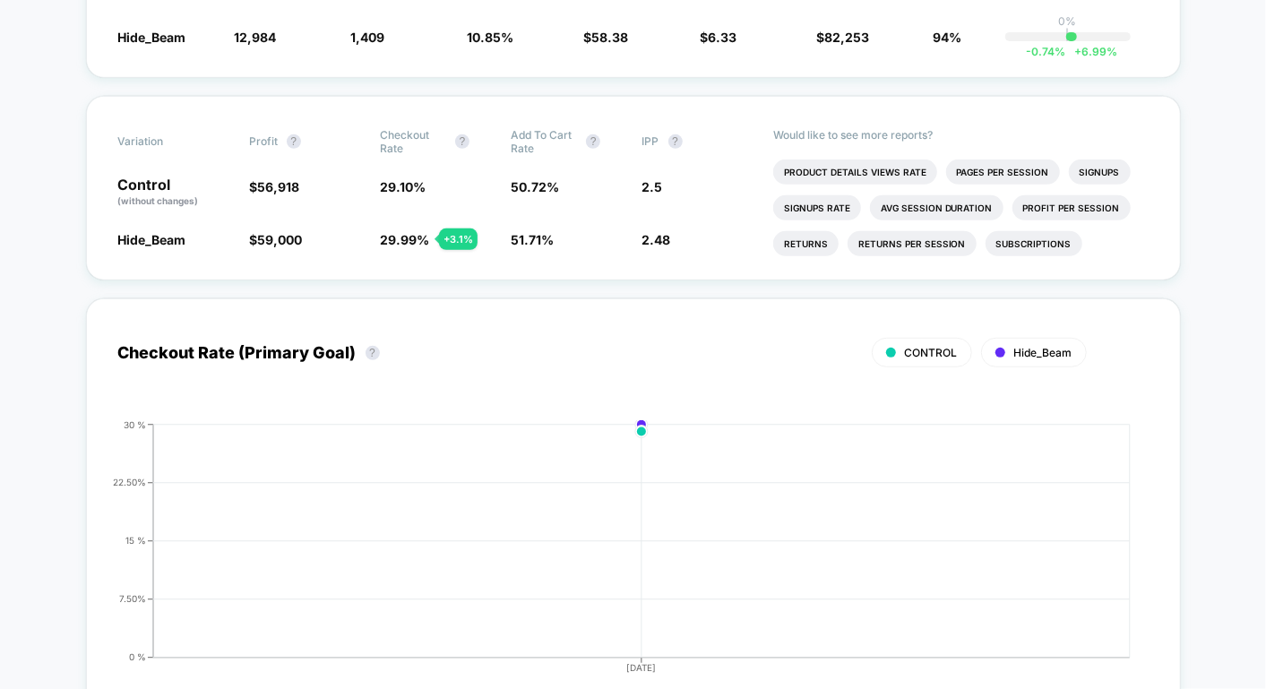
scroll to position [0, 0]
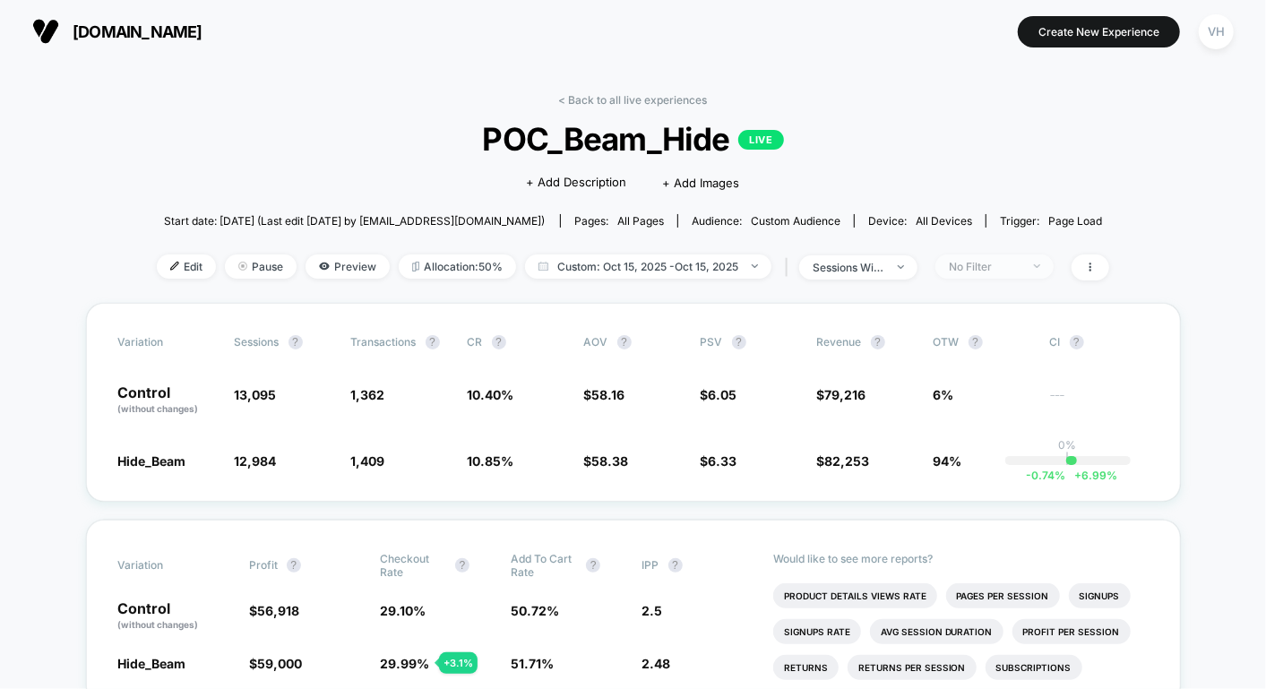
click at [957, 260] on div "No Filter" at bounding box center [985, 266] width 72 height 13
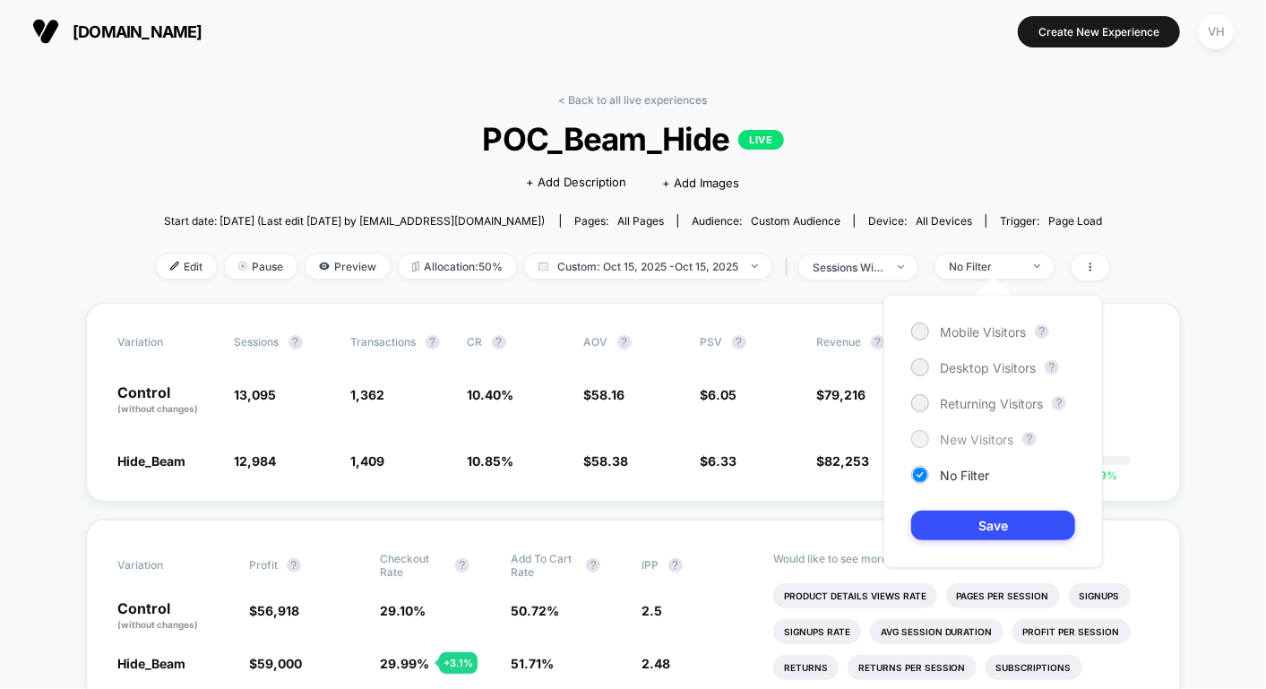
click at [937, 434] on div "New Visitors" at bounding box center [962, 439] width 102 height 18
click at [957, 528] on button "Save" at bounding box center [993, 526] width 164 height 30
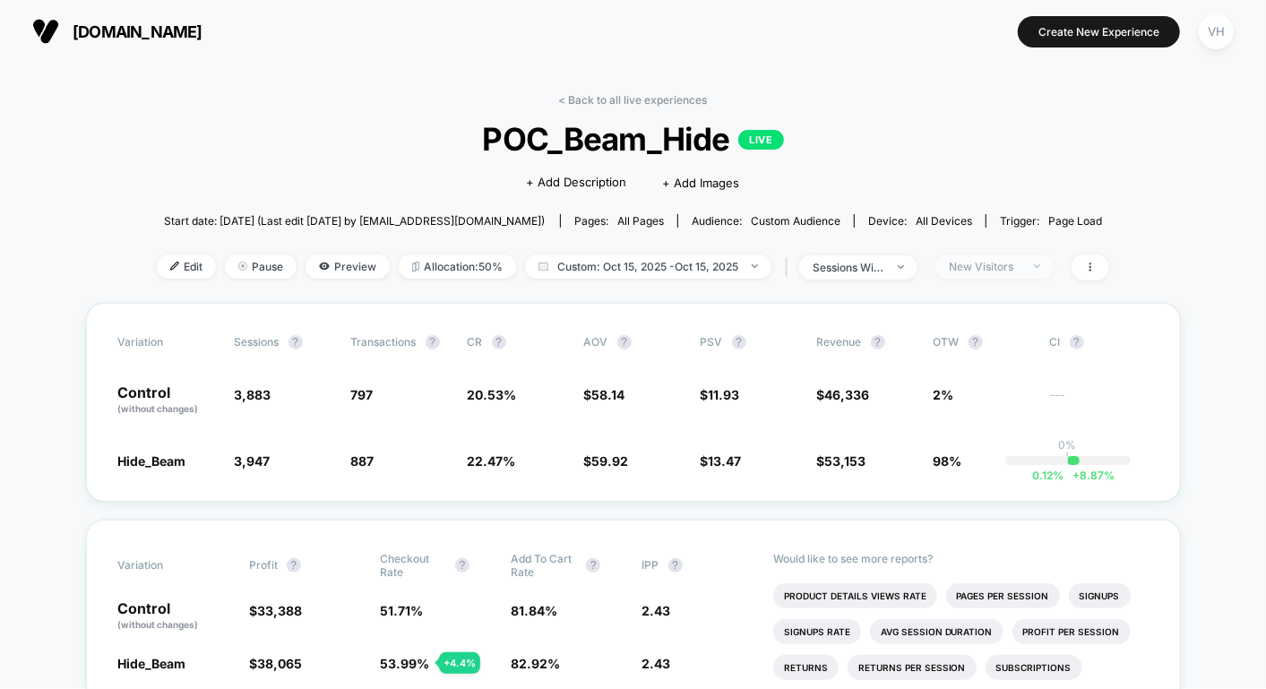
click at [957, 264] on div "New Visitors" at bounding box center [985, 266] width 72 height 13
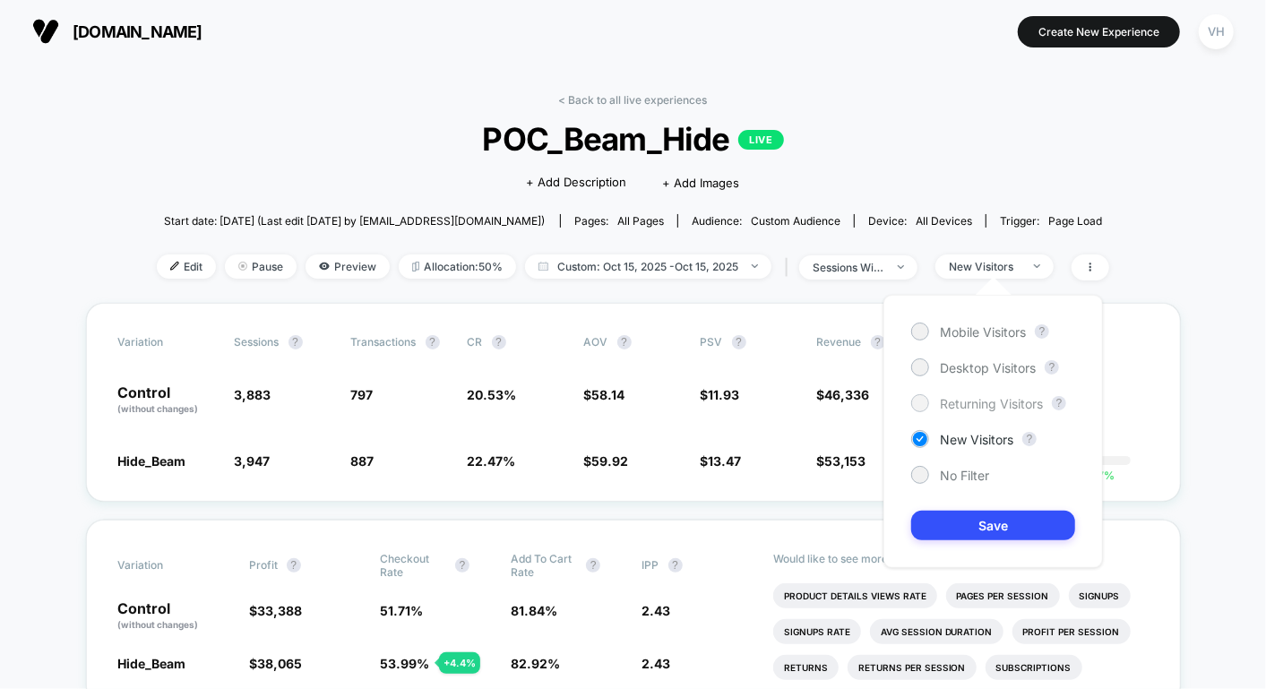
click at [937, 410] on div "Returning Visitors" at bounding box center [977, 403] width 132 height 18
click at [947, 518] on button "Save" at bounding box center [993, 526] width 164 height 30
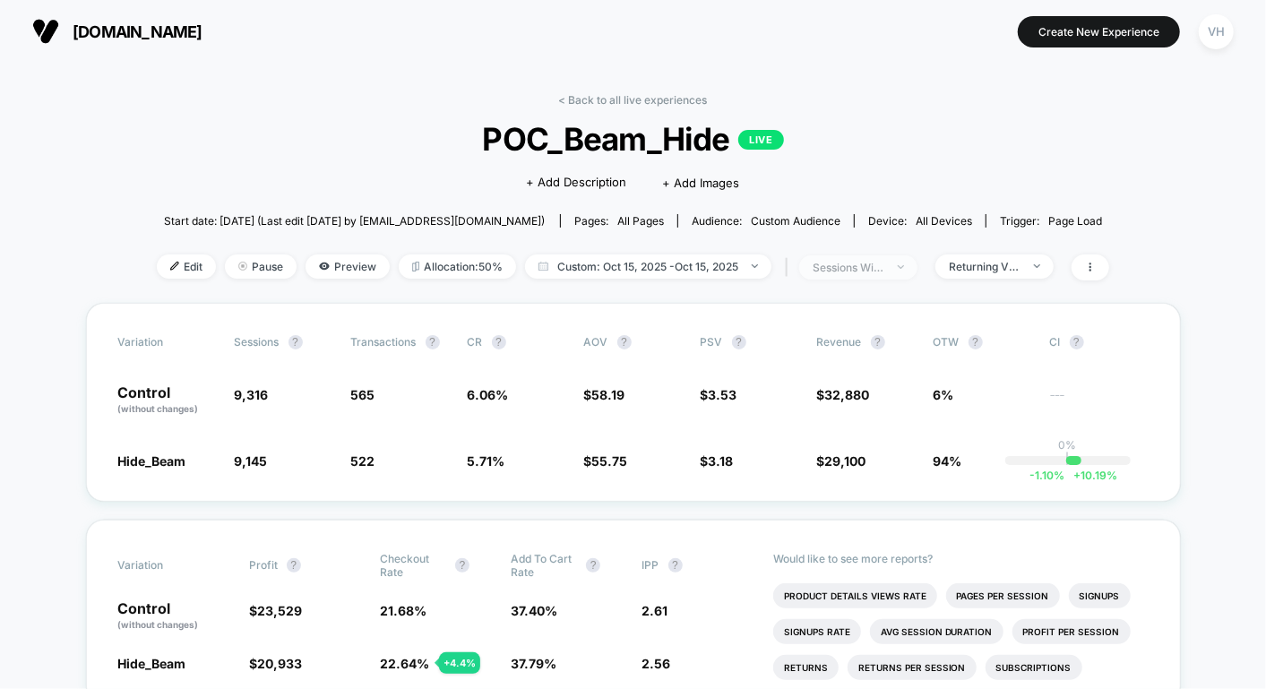
click at [896, 264] on span "sessions with impression" at bounding box center [858, 267] width 118 height 24
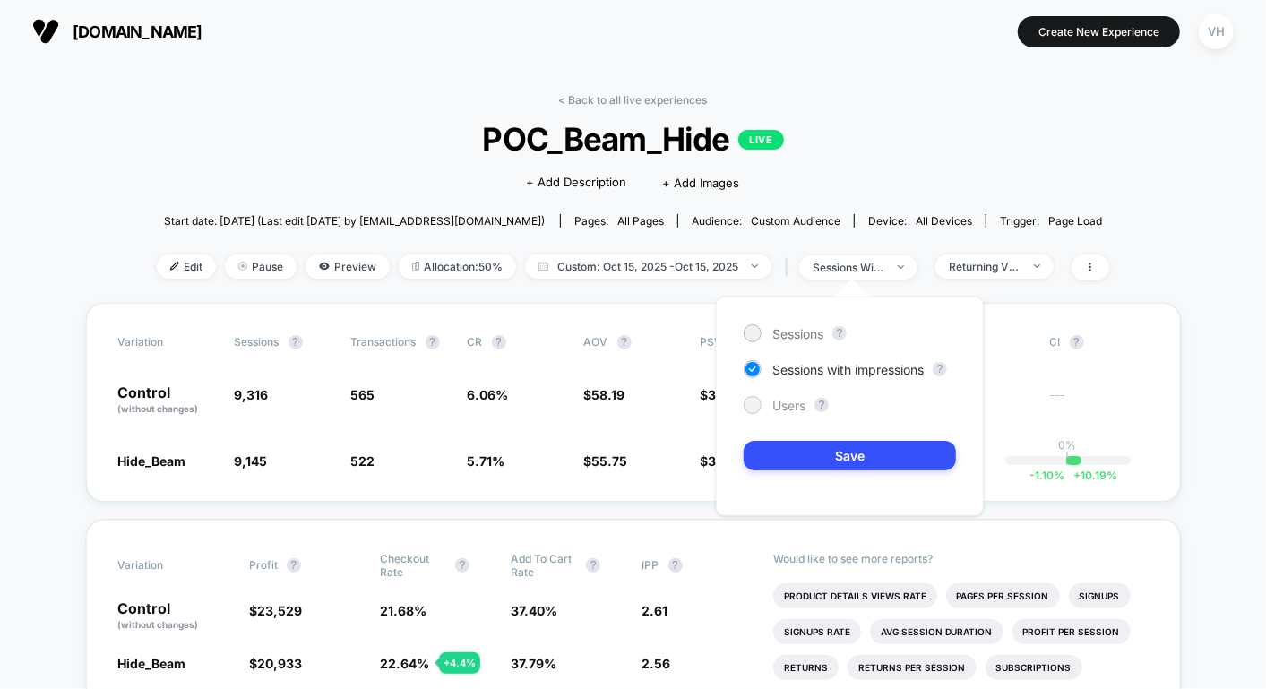
click at [761, 407] on div "Users" at bounding box center [775, 405] width 62 height 18
click at [788, 452] on button "Save" at bounding box center [850, 456] width 212 height 30
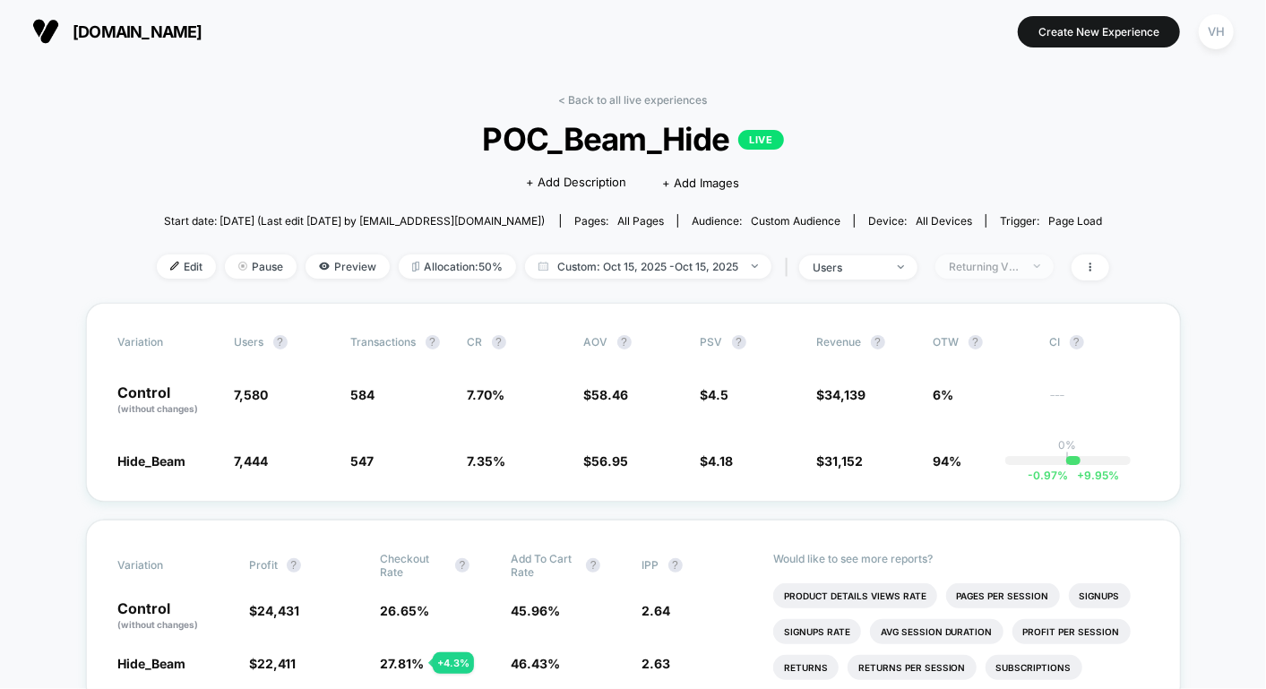
click at [957, 260] on div "Returning Visitors" at bounding box center [985, 266] width 72 height 13
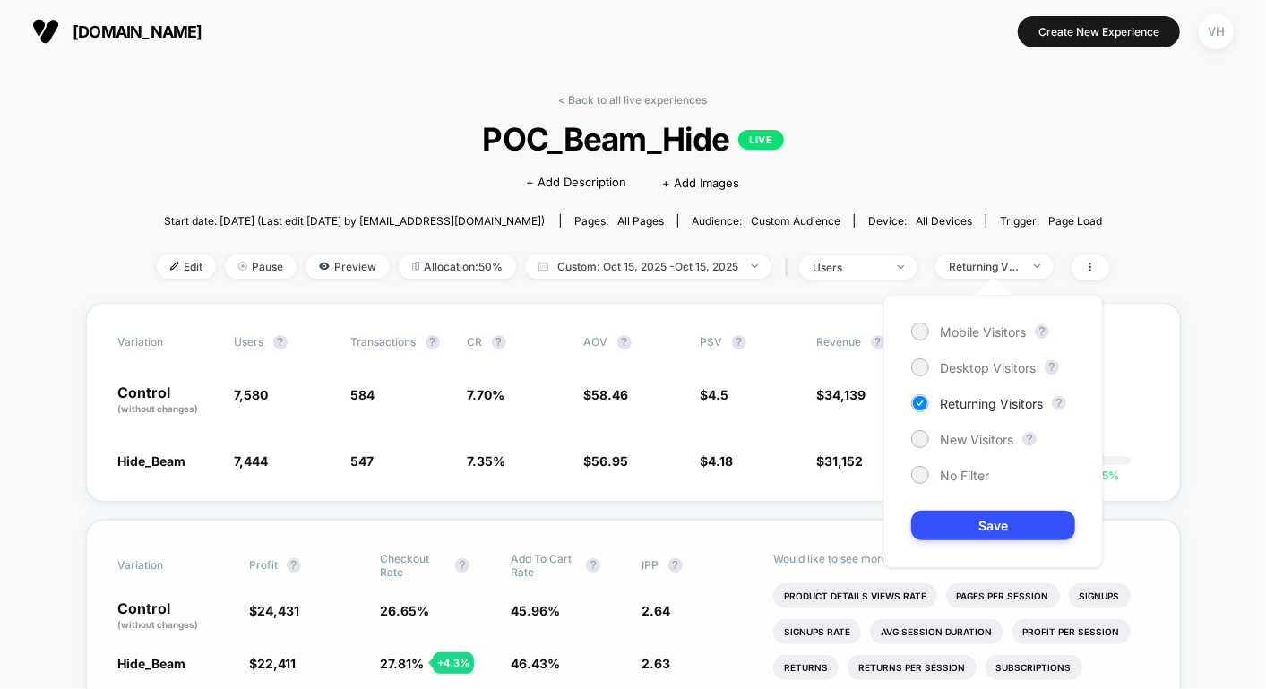
click at [828, 530] on div "Would like to see more reports? Product Details Views Rate Pages Per Session Si…" at bounding box center [961, 612] width 376 height 183
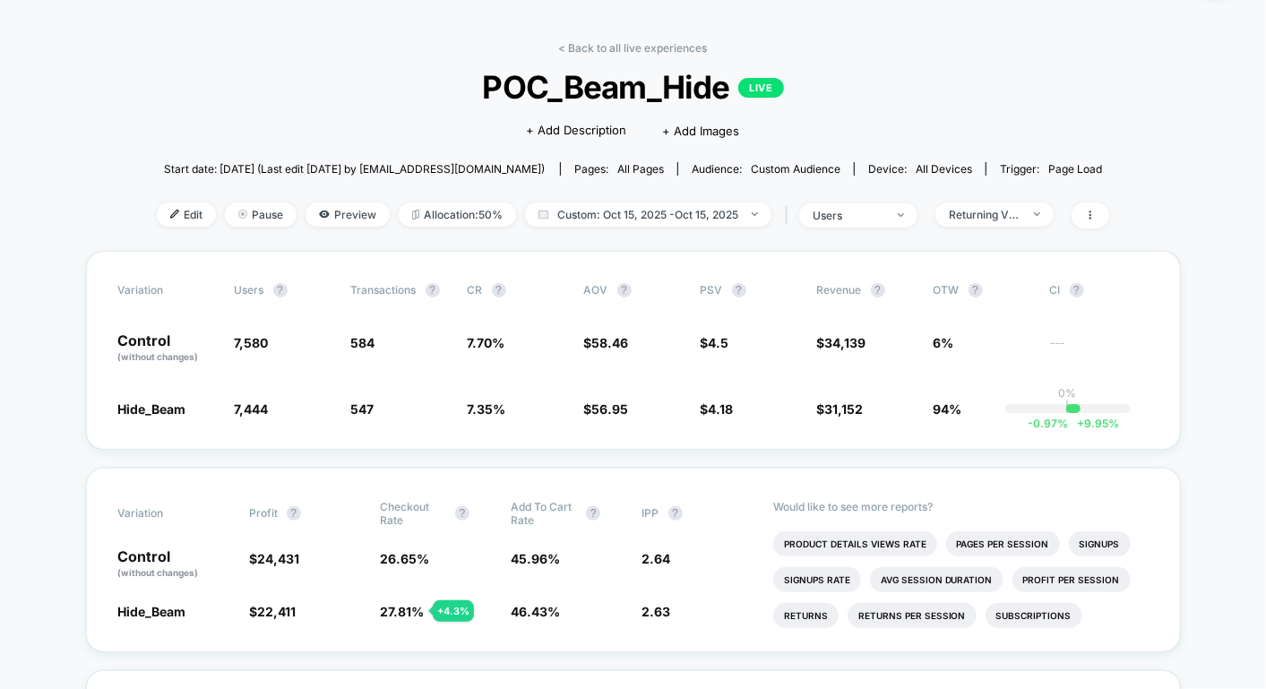
click at [732, 395] on div "Variation users ? Transactions ? CR ? AOV ? PSV ? Revenue ? OTW ? CI ? Control …" at bounding box center [633, 350] width 1095 height 199
click at [957, 208] on div "Returning Visitors" at bounding box center [985, 214] width 72 height 13
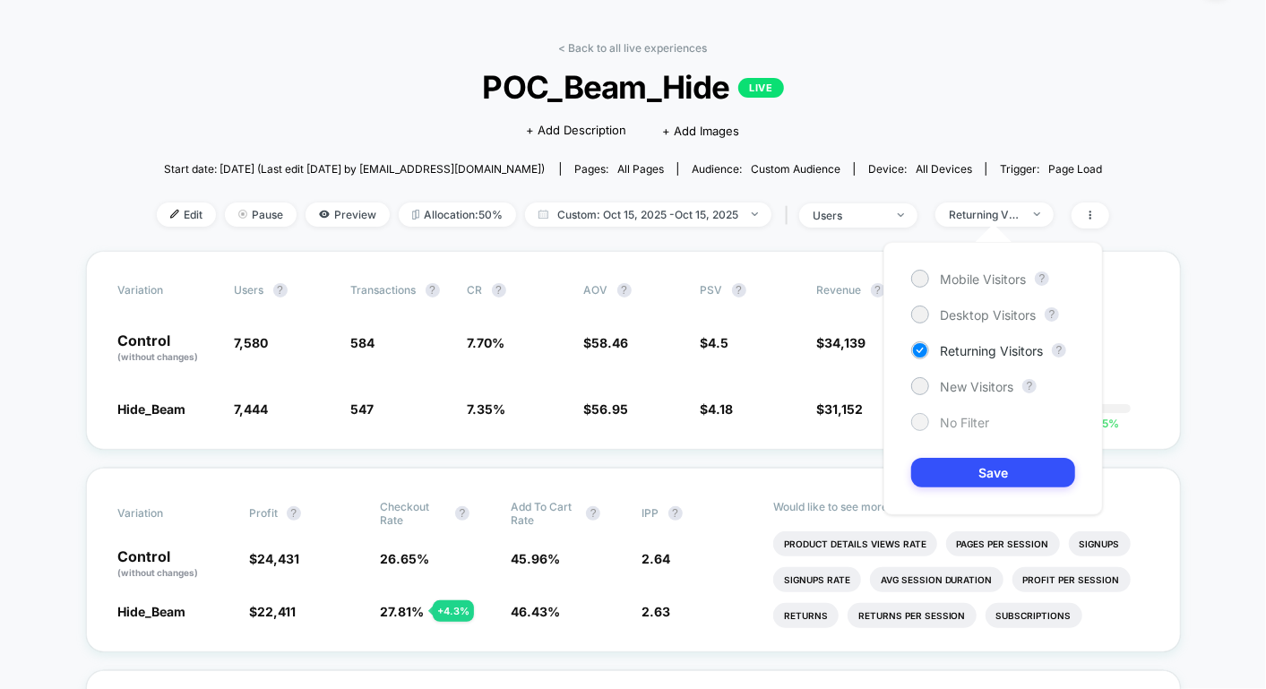
click at [957, 420] on span "No Filter" at bounding box center [964, 422] width 49 height 15
click at [952, 464] on button "Save" at bounding box center [993, 473] width 164 height 30
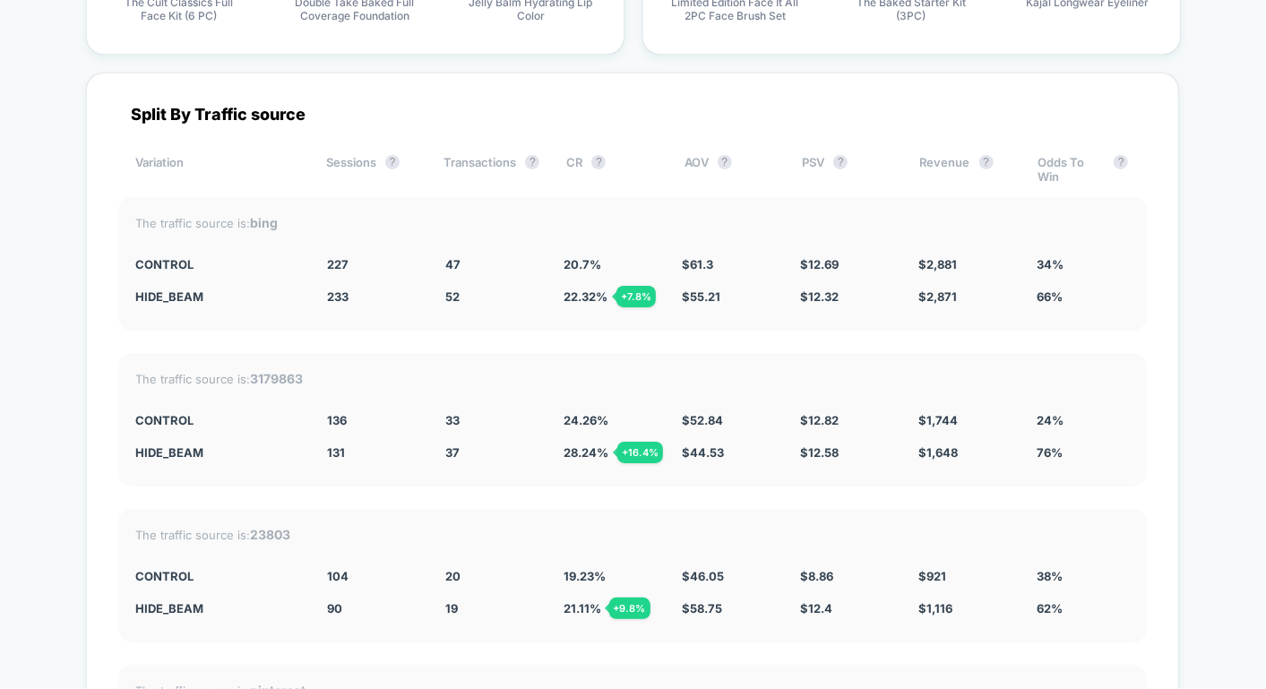
scroll to position [4456, 0]
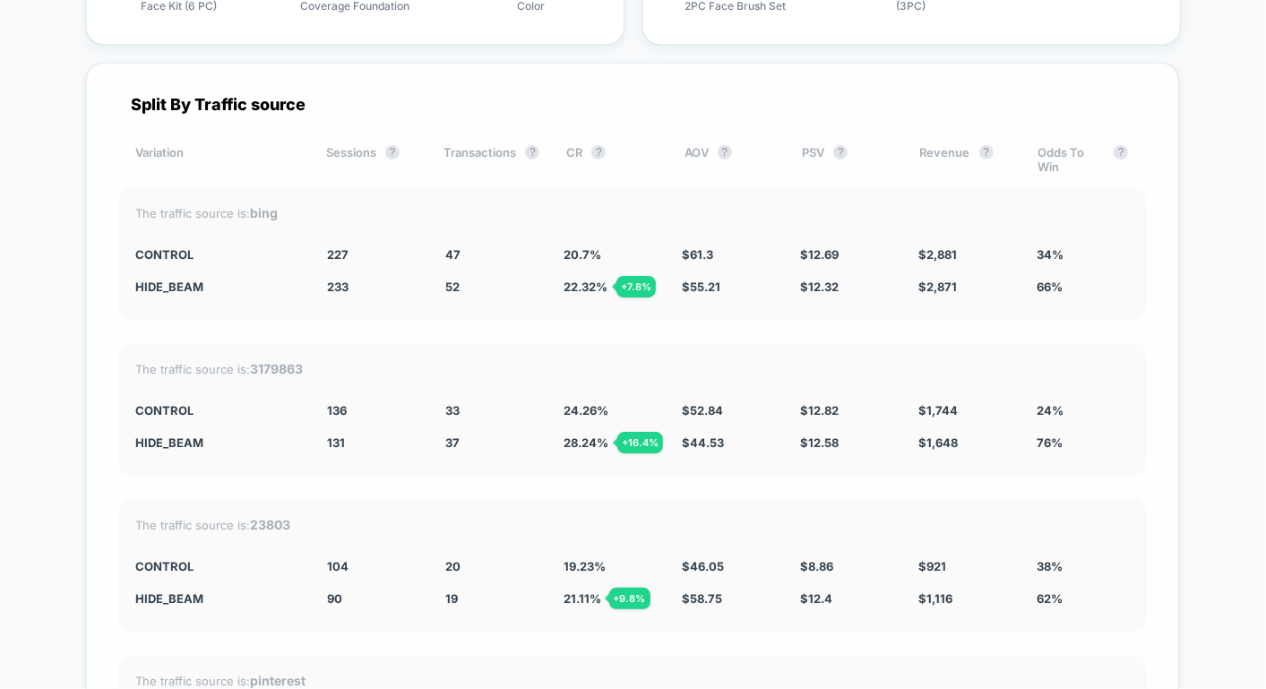
click at [574, 436] on span "28.24 % + 16.4 %" at bounding box center [586, 443] width 45 height 14
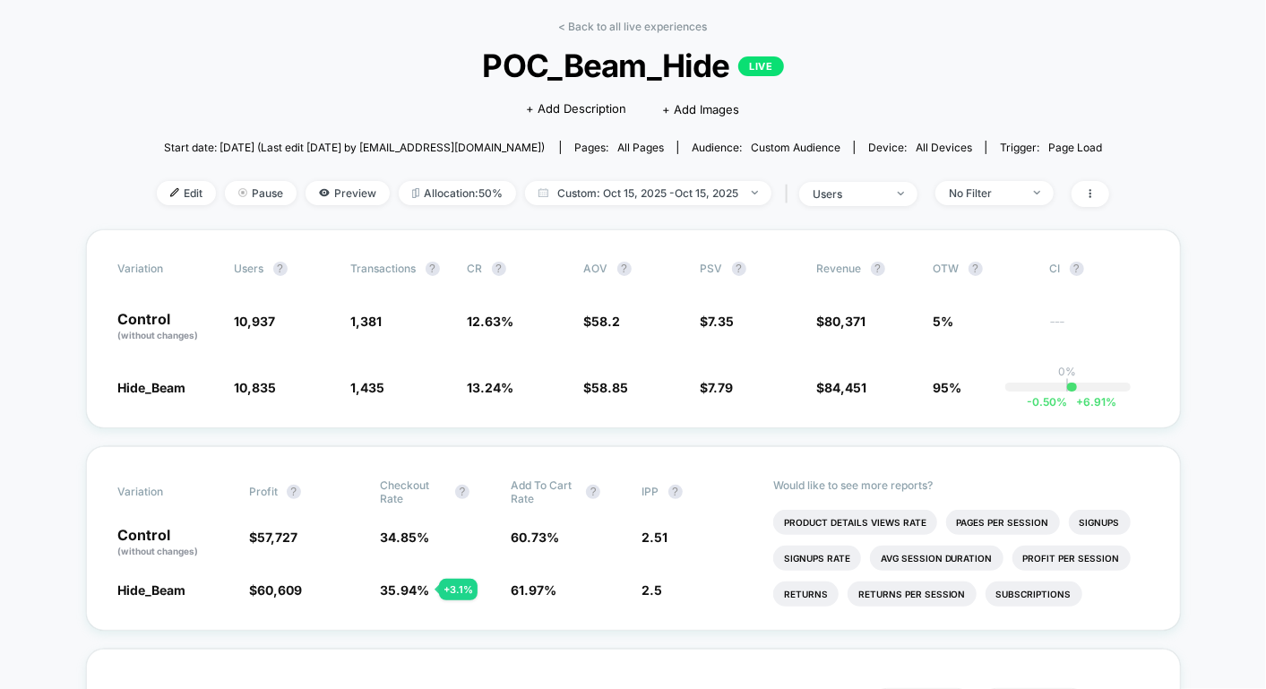
scroll to position [151, 0]
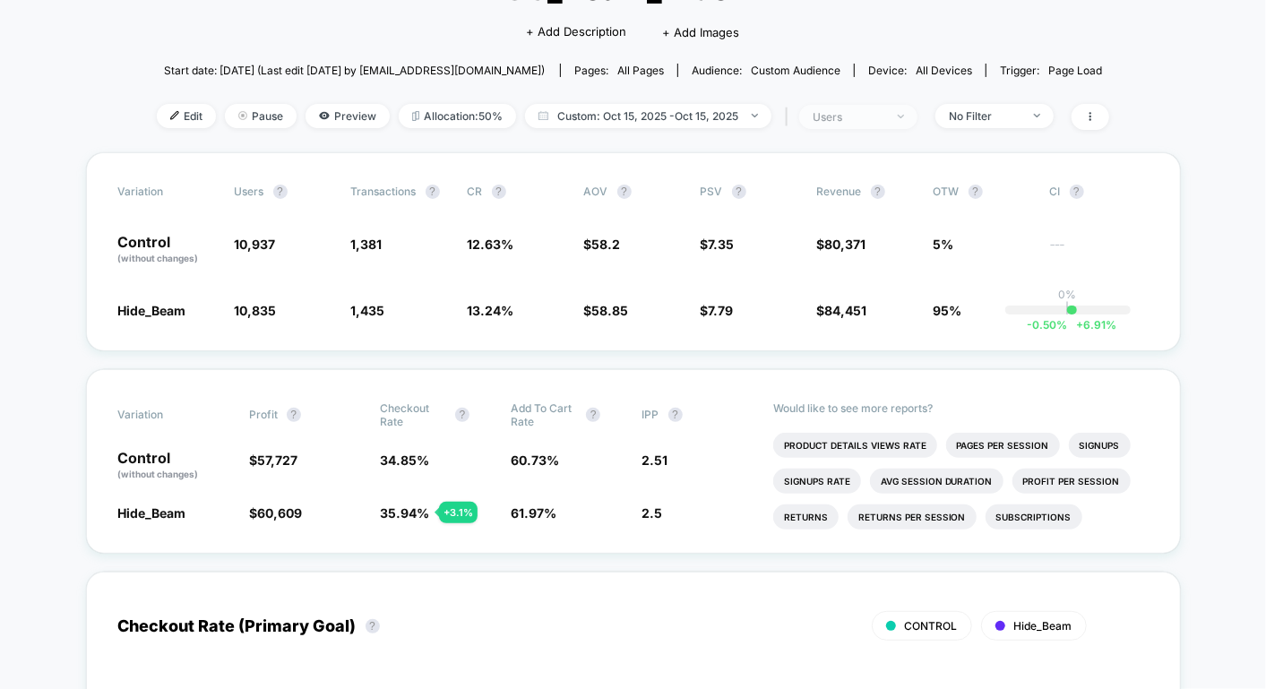
click at [871, 115] on div "users" at bounding box center [849, 116] width 72 height 13
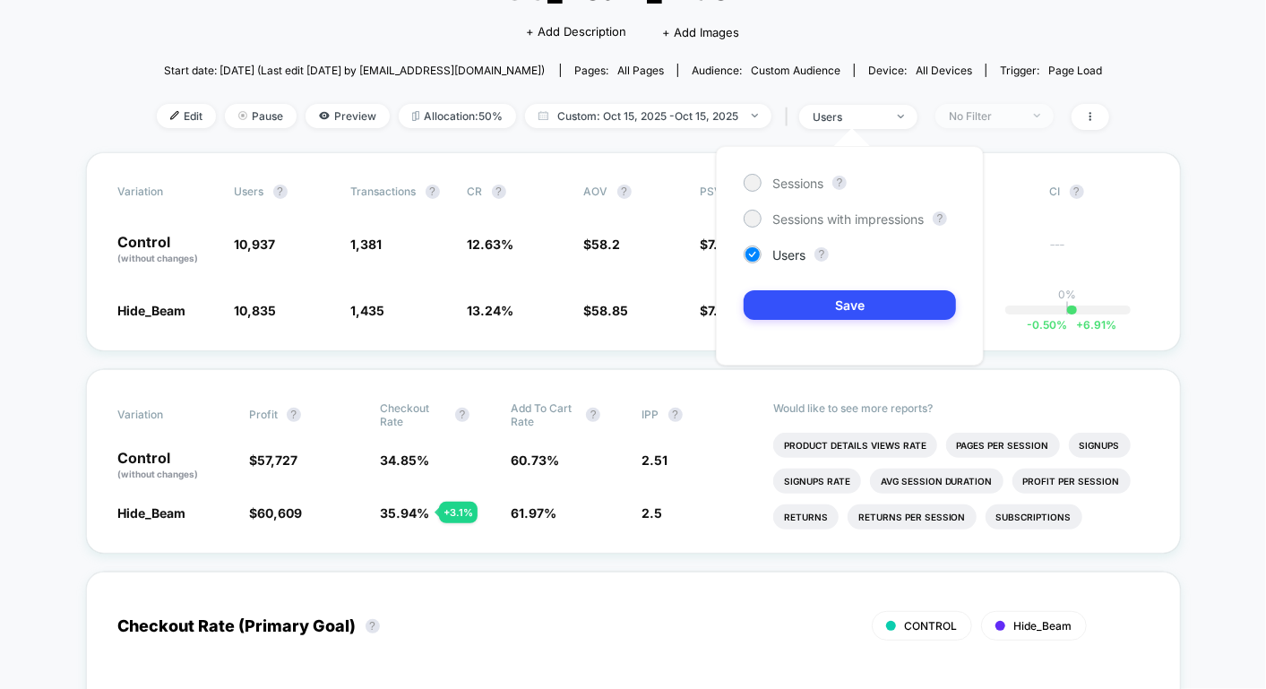
click at [957, 111] on div "No Filter" at bounding box center [985, 115] width 72 height 13
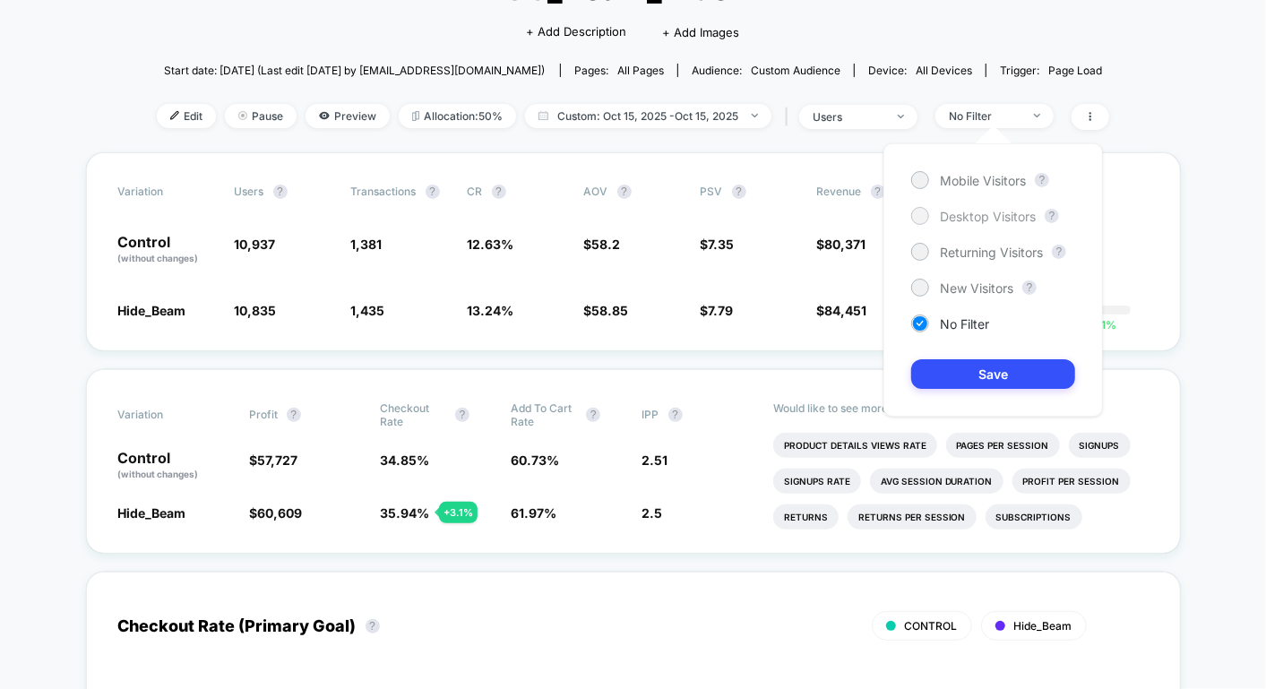
click at [926, 213] on div at bounding box center [919, 215] width 13 height 13
click at [937, 349] on div "Mobile Visitors ? Desktop Visitors ? Returning Visitors ? New Visitors ? No Fil…" at bounding box center [994, 279] width 220 height 273
click at [928, 370] on button "Save" at bounding box center [993, 374] width 164 height 30
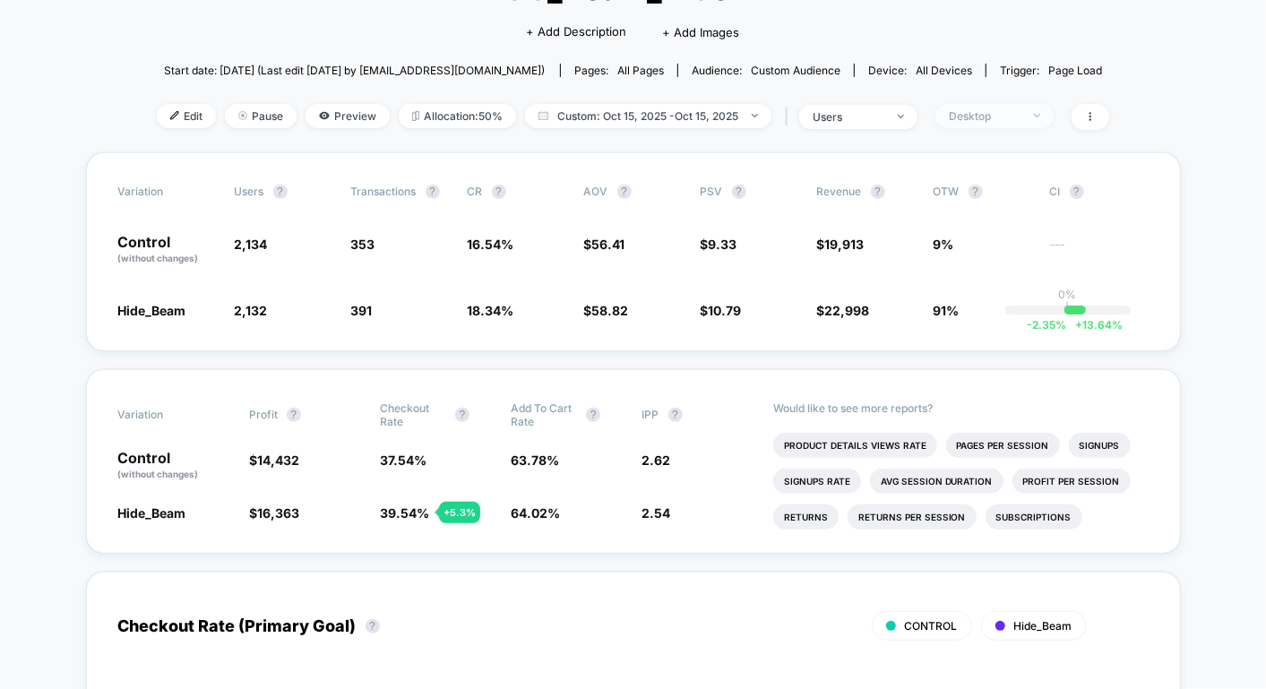
click at [957, 117] on div "Desktop" at bounding box center [985, 115] width 72 height 13
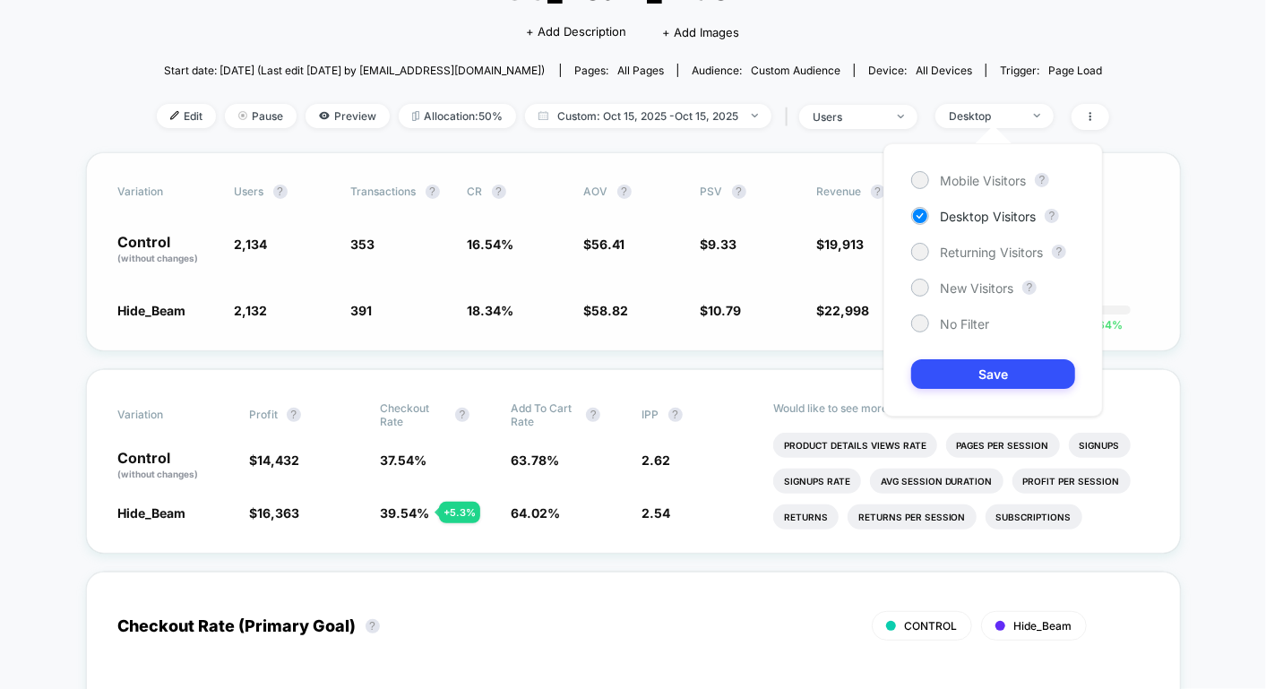
click at [777, 185] on span "PSV ?" at bounding box center [750, 192] width 99 height 14
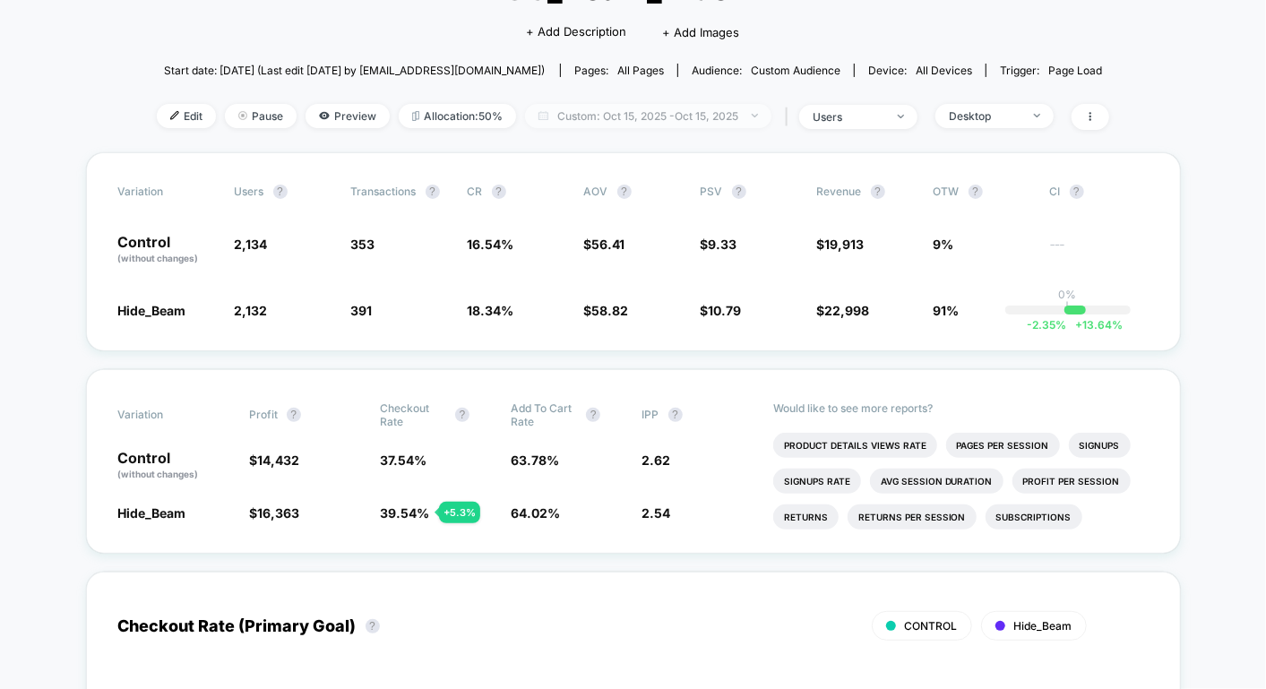
click at [710, 117] on span "Custom: [DATE] - [DATE]" at bounding box center [648, 116] width 246 height 24
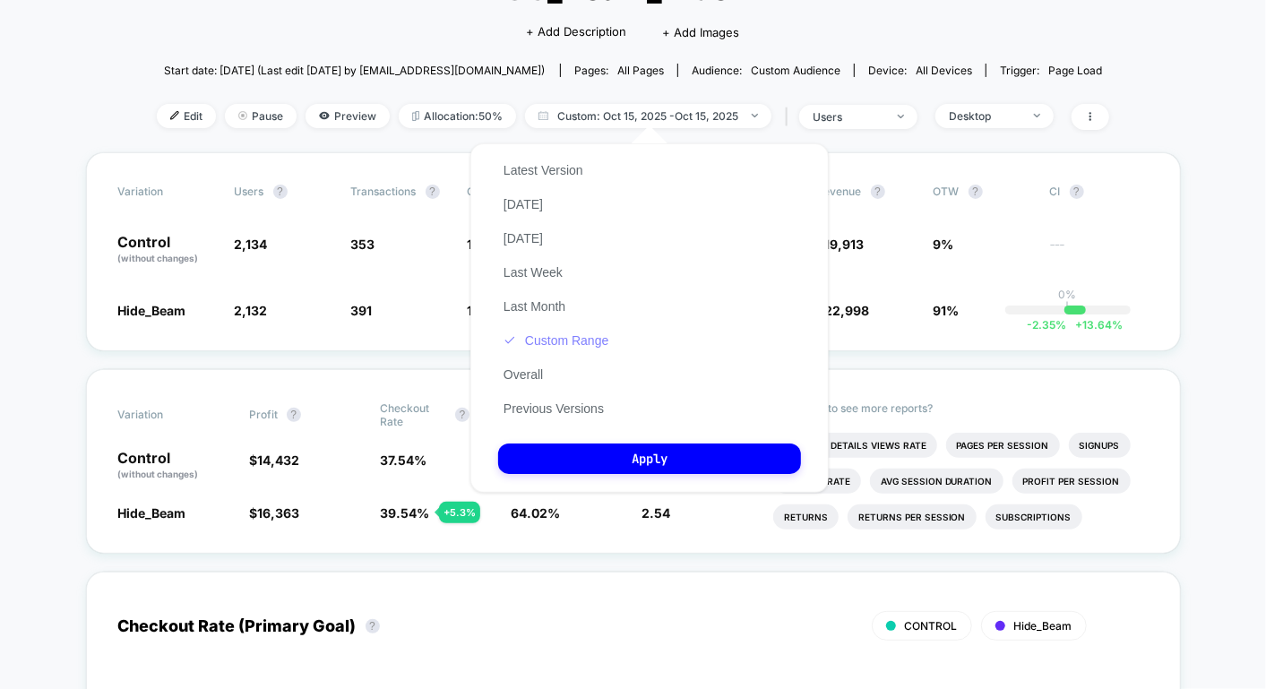
click at [562, 341] on button "Custom Range" at bounding box center [556, 340] width 116 height 16
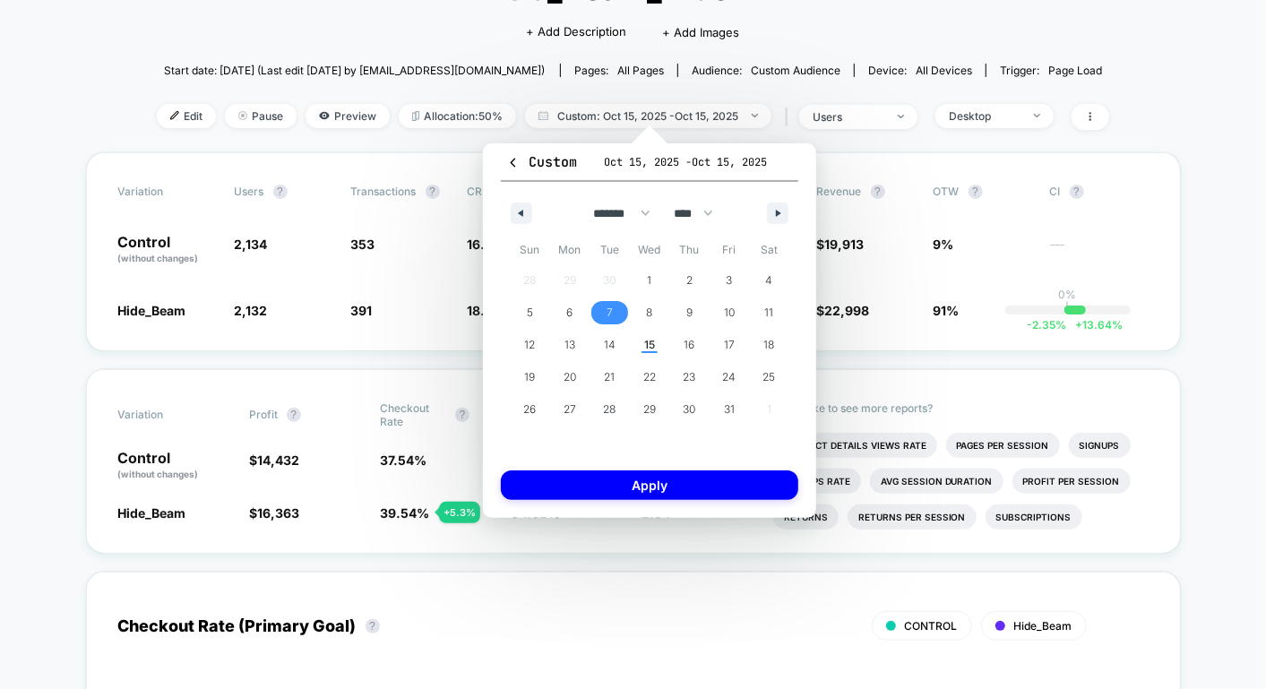
click at [603, 323] on span "7" at bounding box center [610, 312] width 40 height 23
click at [689, 314] on span "9" at bounding box center [689, 313] width 6 height 32
click at [626, 487] on button "Apply" at bounding box center [650, 486] width 298 height 30
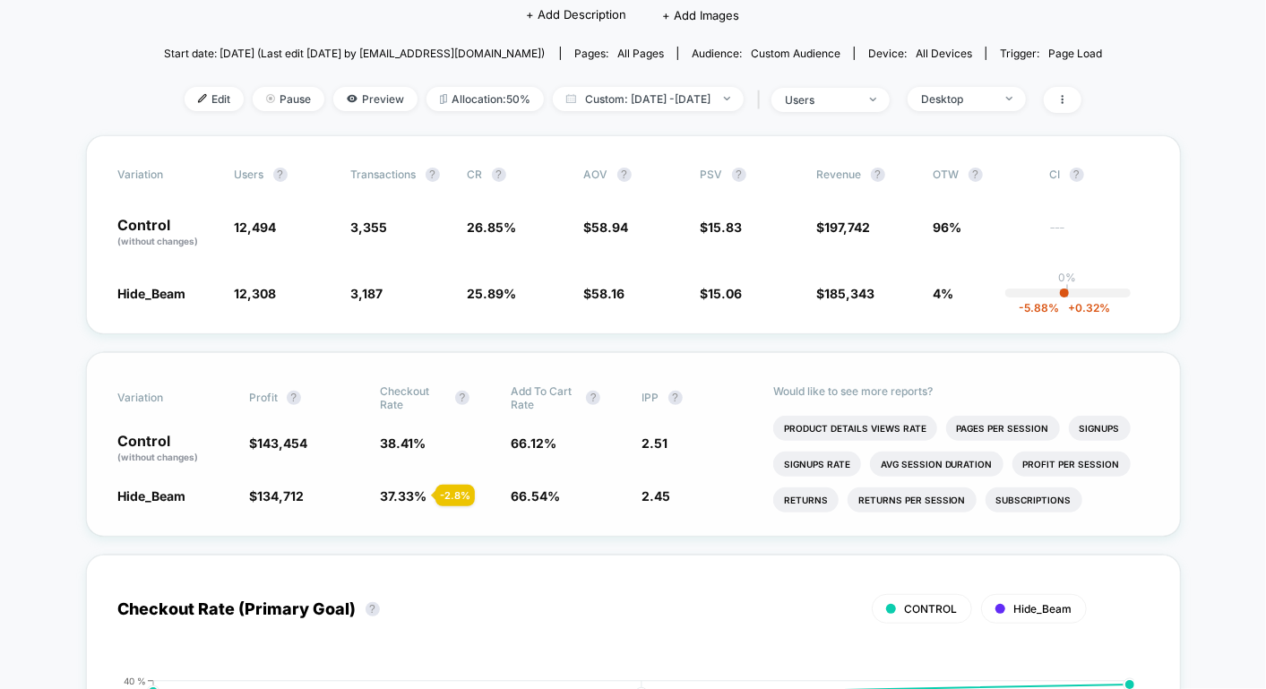
scroll to position [166, 0]
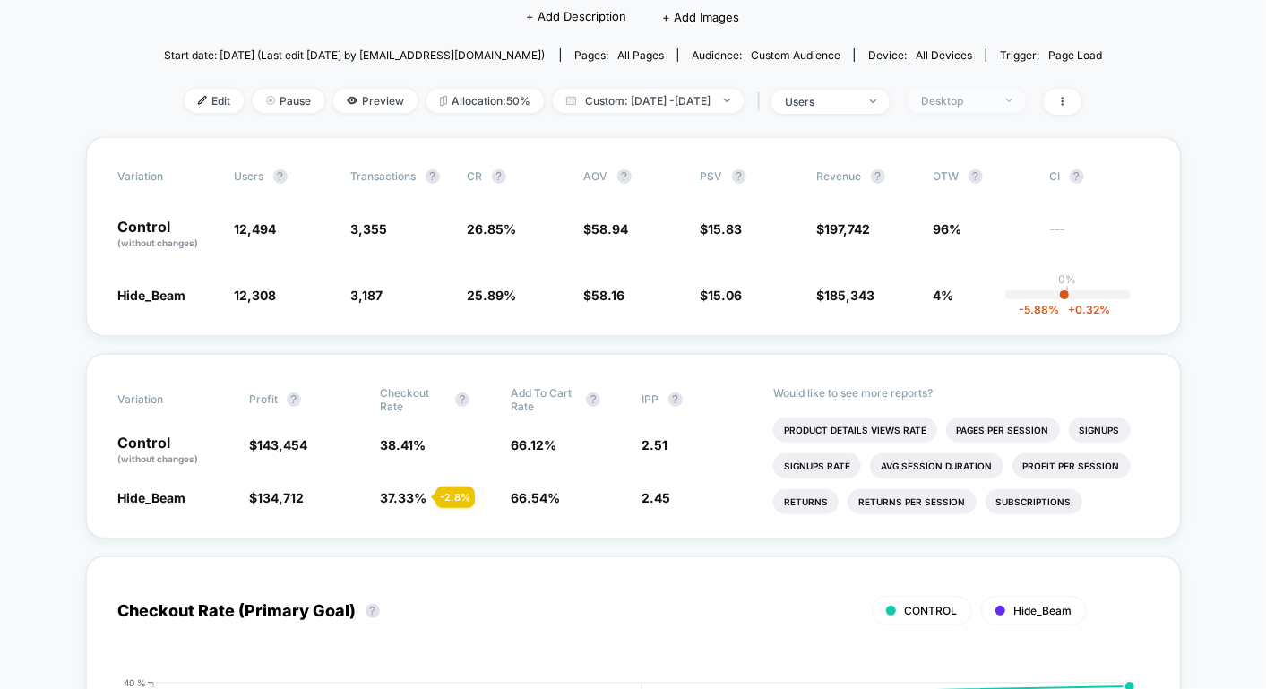
click at [957, 98] on div "Desktop" at bounding box center [957, 100] width 72 height 13
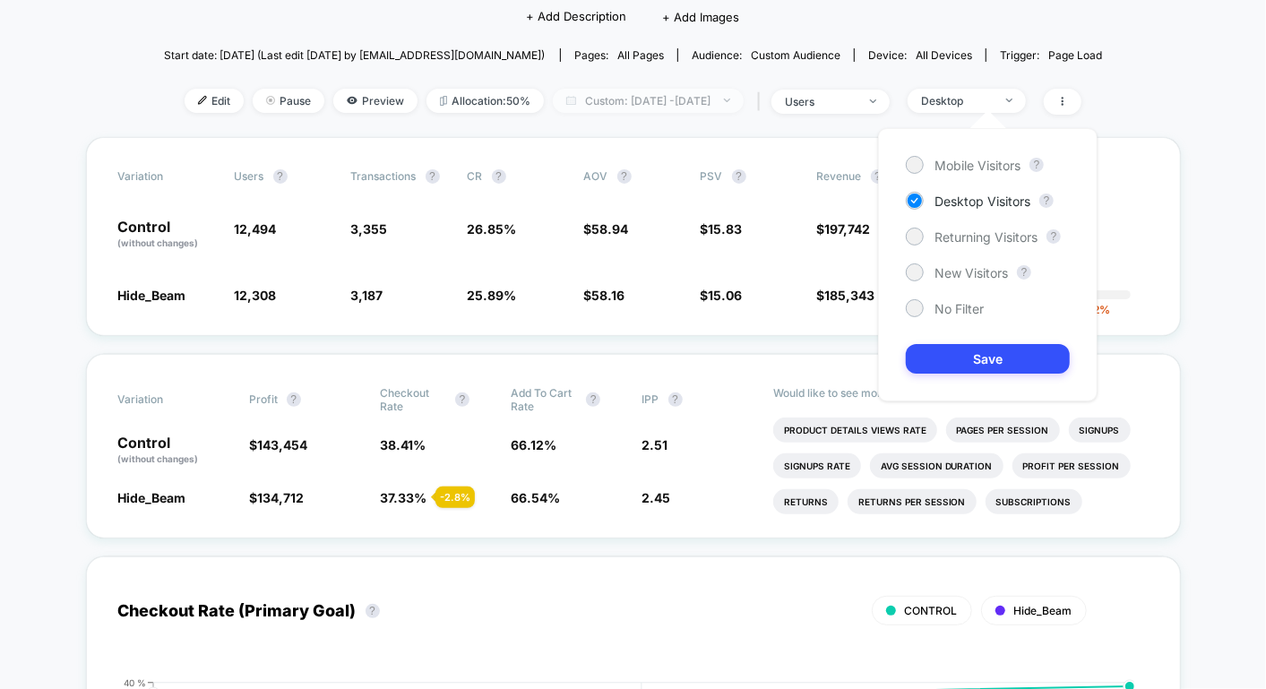
click at [616, 91] on span "Custom: [DATE] - [DATE]" at bounding box center [648, 101] width 191 height 24
select select "*"
select select "****"
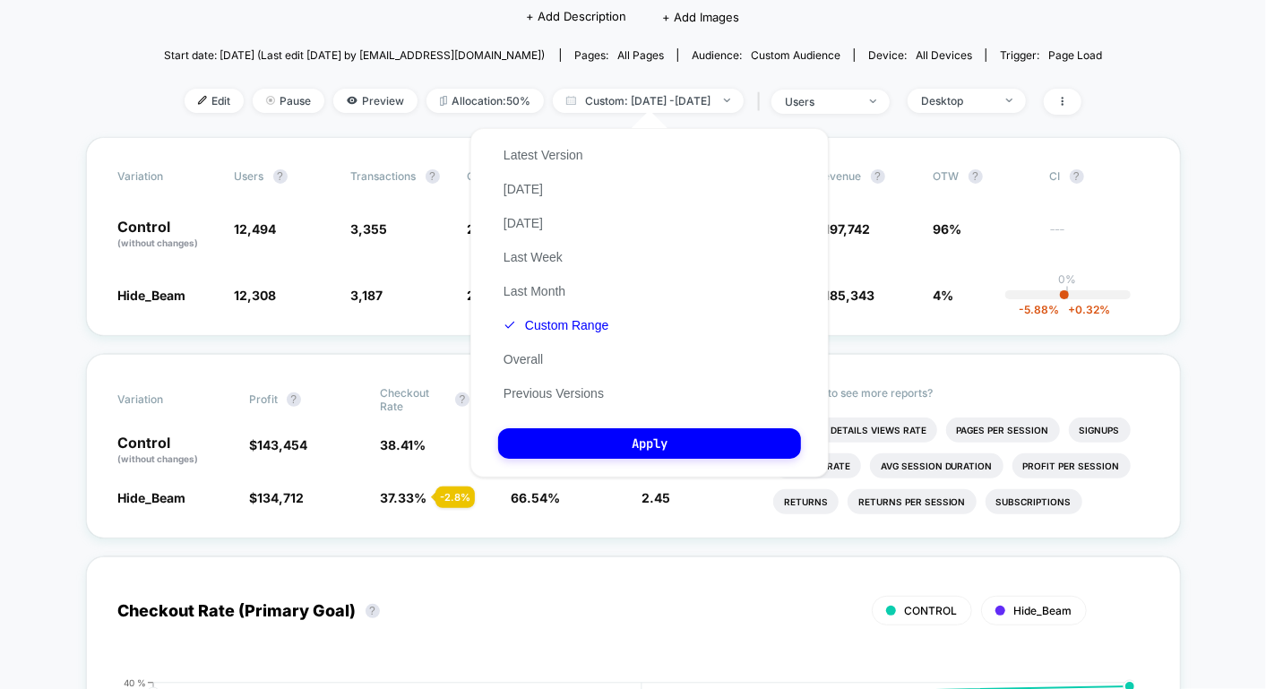
click at [564, 334] on div "Latest Version [DATE] [DATE] Last Week Last Month Custom Range Overall Previous…" at bounding box center [556, 274] width 116 height 272
click at [557, 324] on button "Custom Range" at bounding box center [556, 325] width 116 height 16
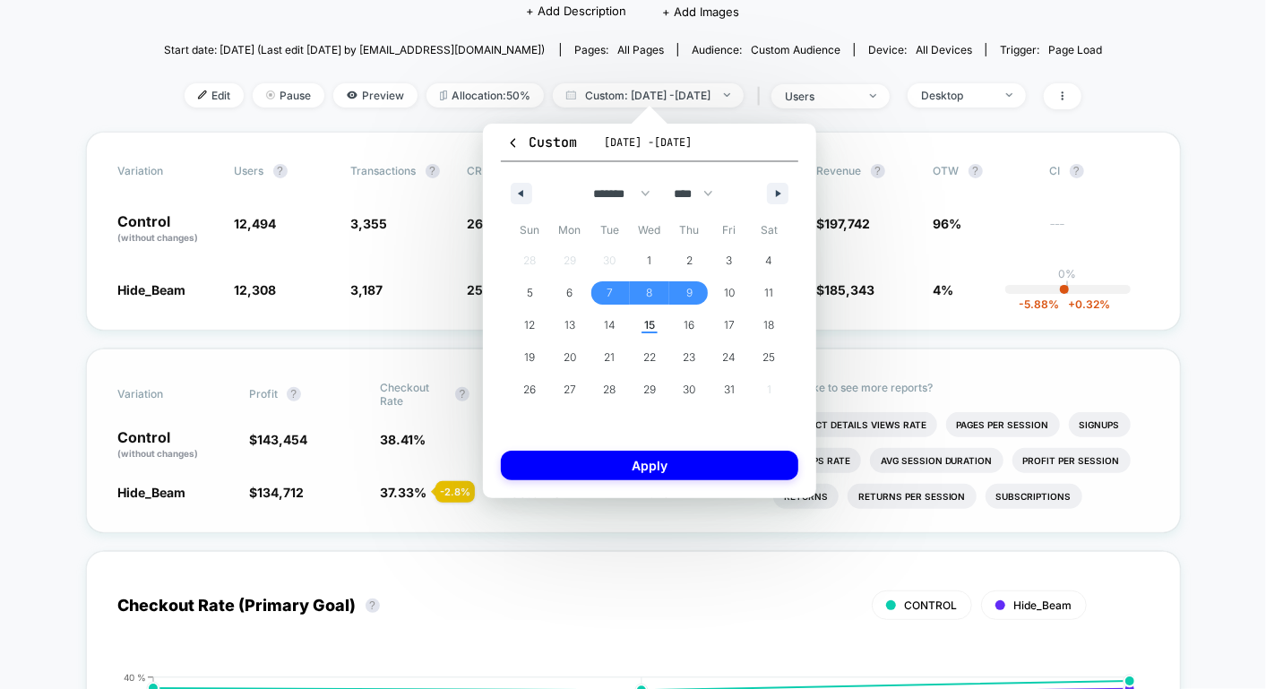
scroll to position [163, 0]
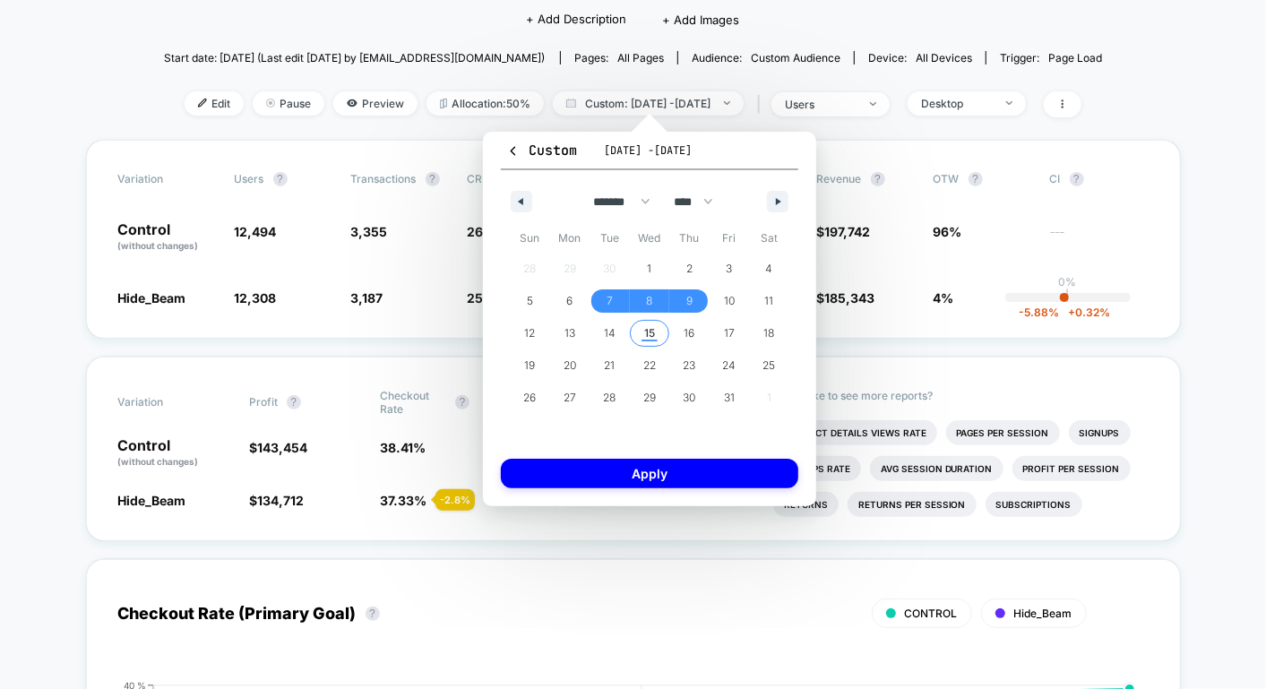
click at [646, 331] on span "15" at bounding box center [649, 333] width 11 height 32
click at [612, 475] on button "Apply" at bounding box center [650, 474] width 298 height 30
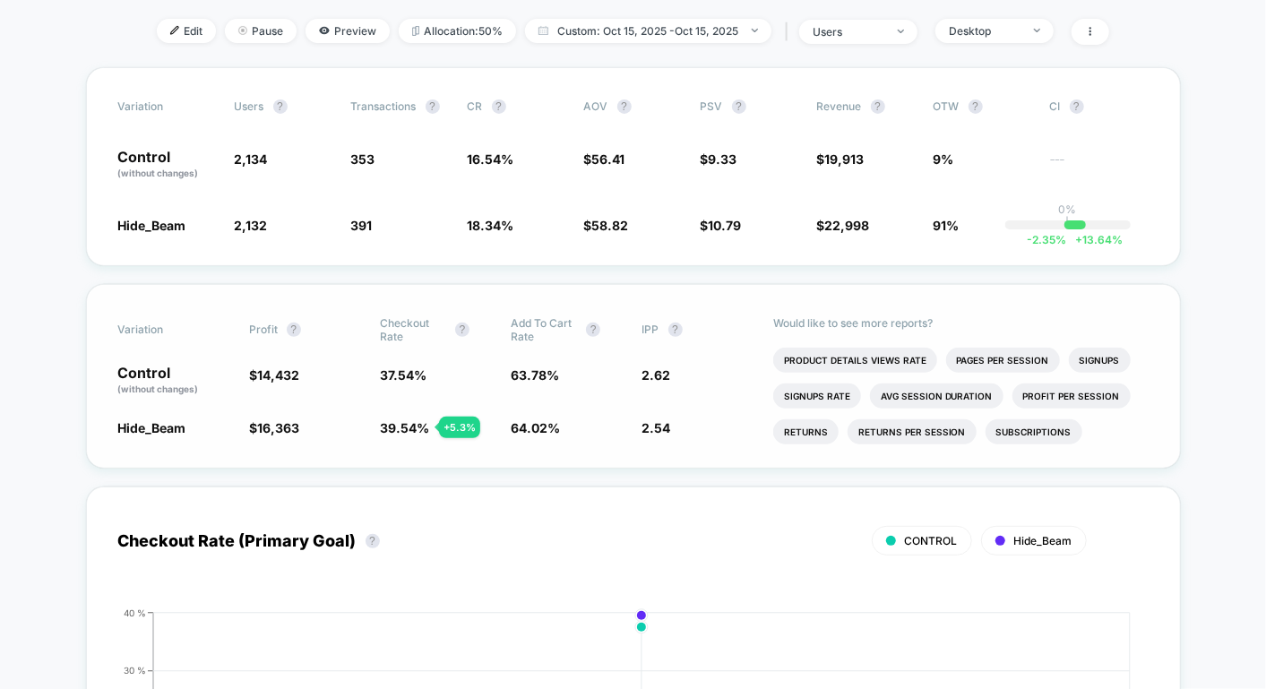
scroll to position [237, 0]
